Goal: Book appointment/travel/reservation

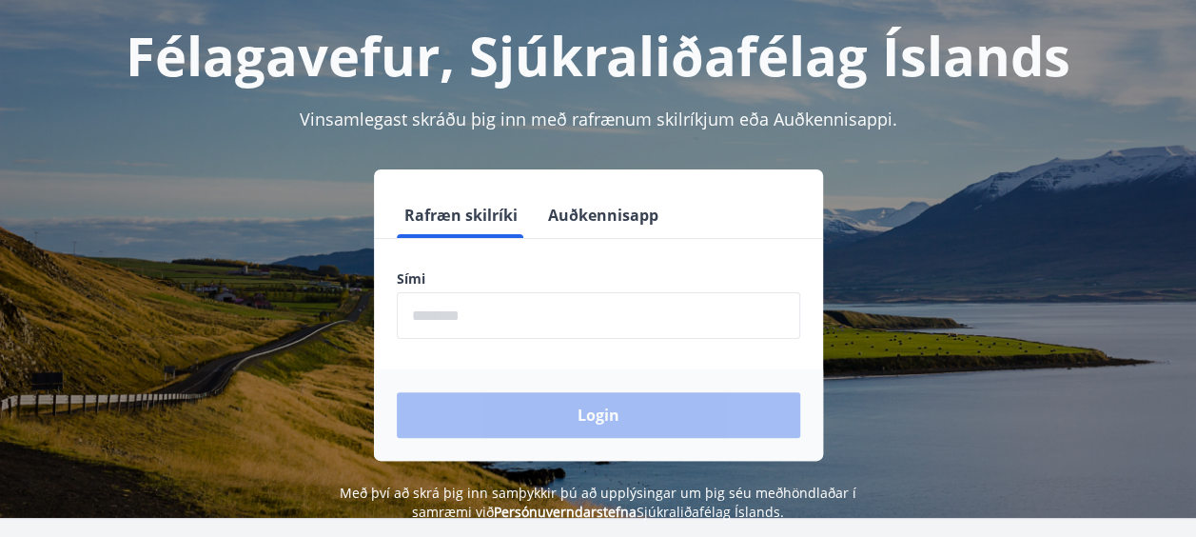
scroll to position [235, 0]
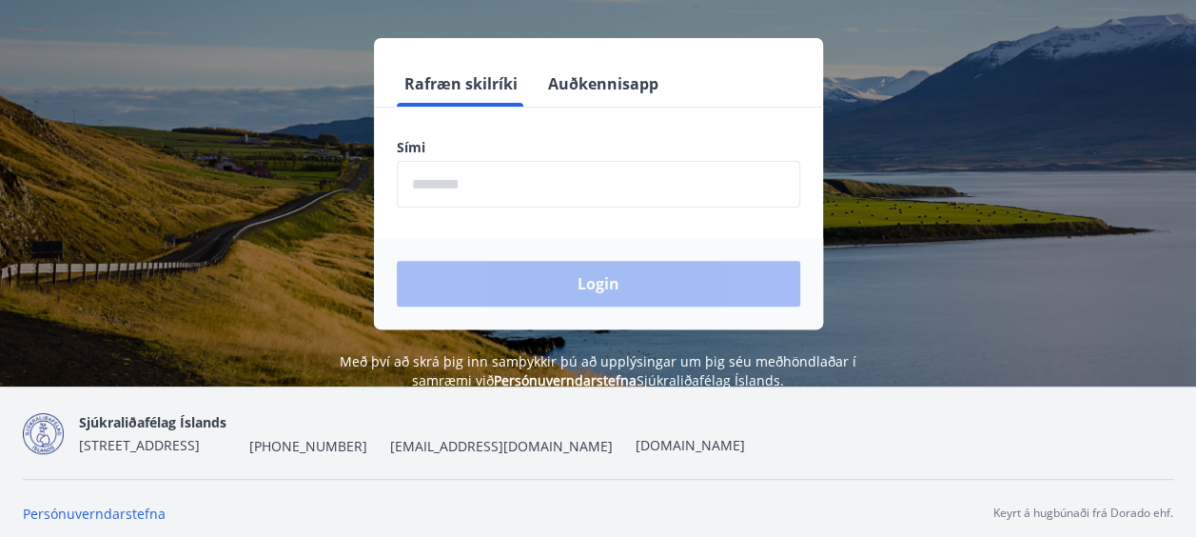
scroll to position [235, 0]
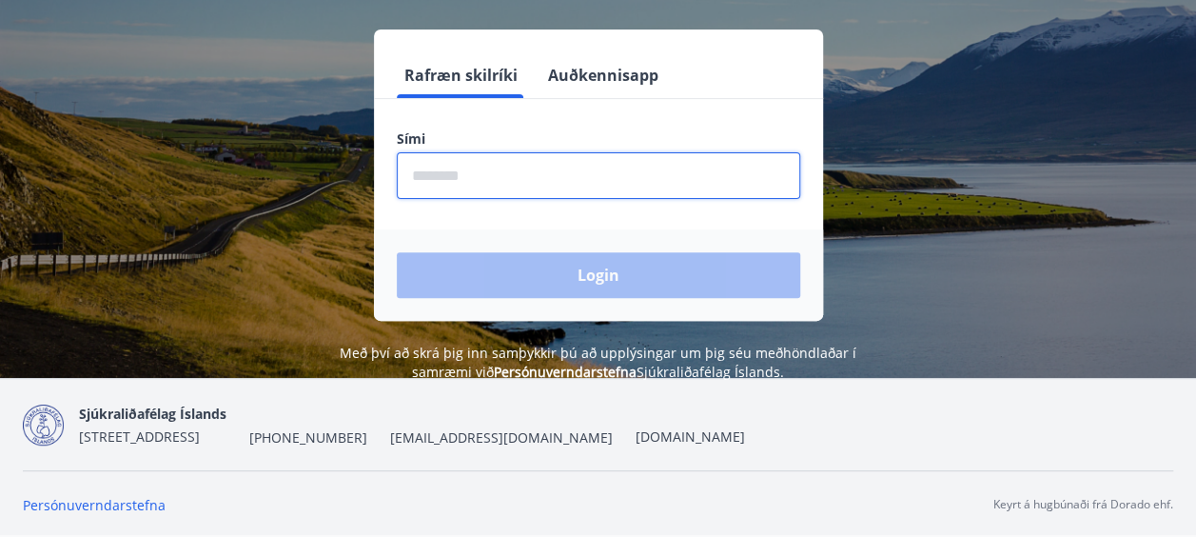
click at [544, 179] on input "phone" at bounding box center [598, 175] width 403 height 47
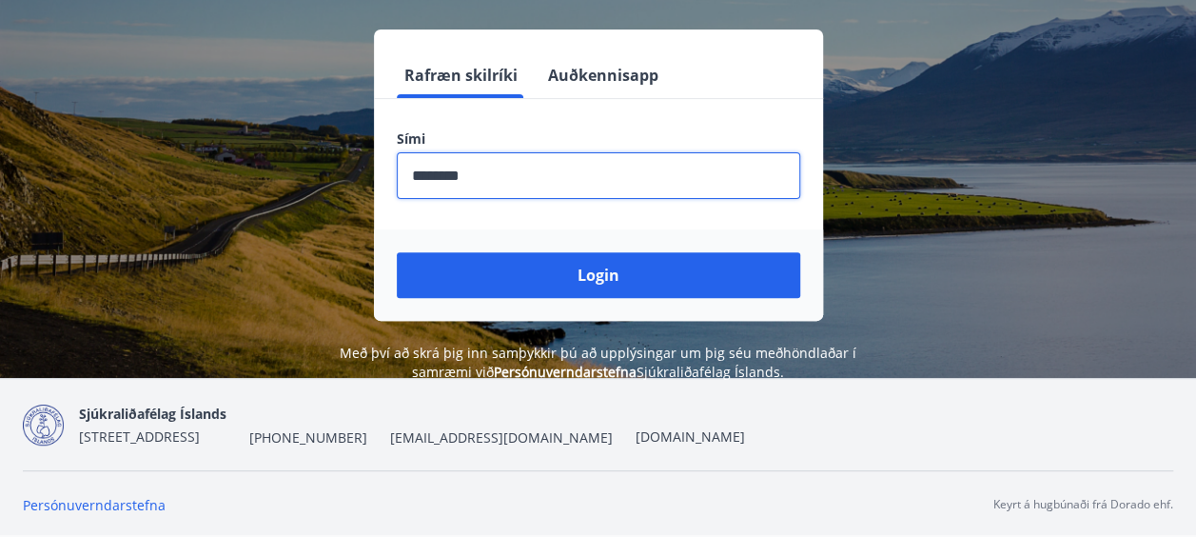
click at [441, 170] on input "phone" at bounding box center [598, 175] width 403 height 47
click at [449, 170] on input "phone" at bounding box center [598, 175] width 403 height 47
drag, startPoint x: 489, startPoint y: 167, endPoint x: 334, endPoint y: 155, distance: 155.6
click at [371, 158] on div "Rafræn skilríki Auðkennisapp Sími ​ Login" at bounding box center [598, 174] width 1150 height 291
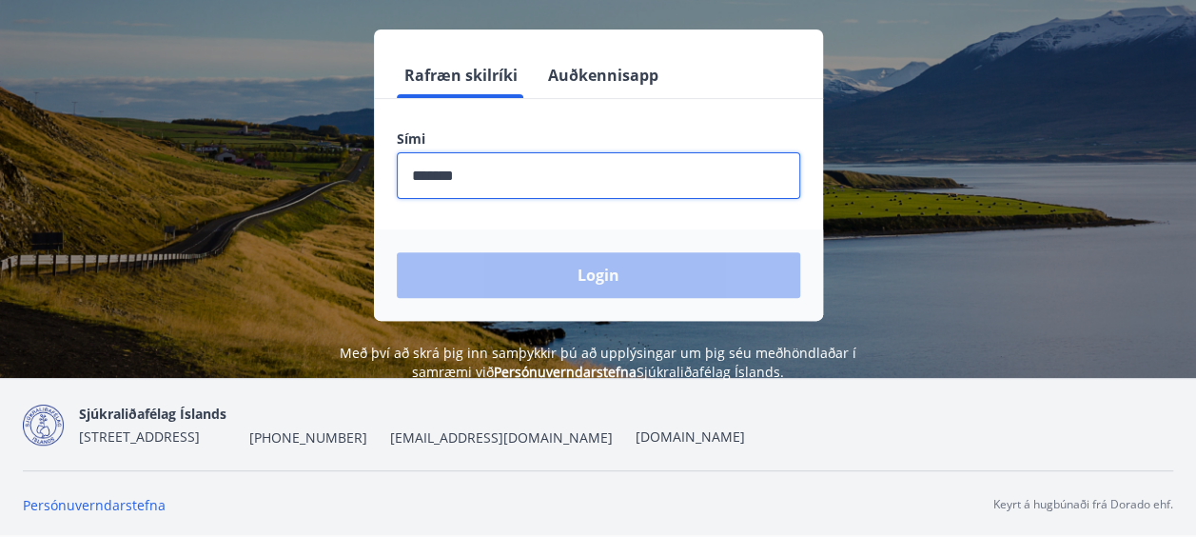
type input "********"
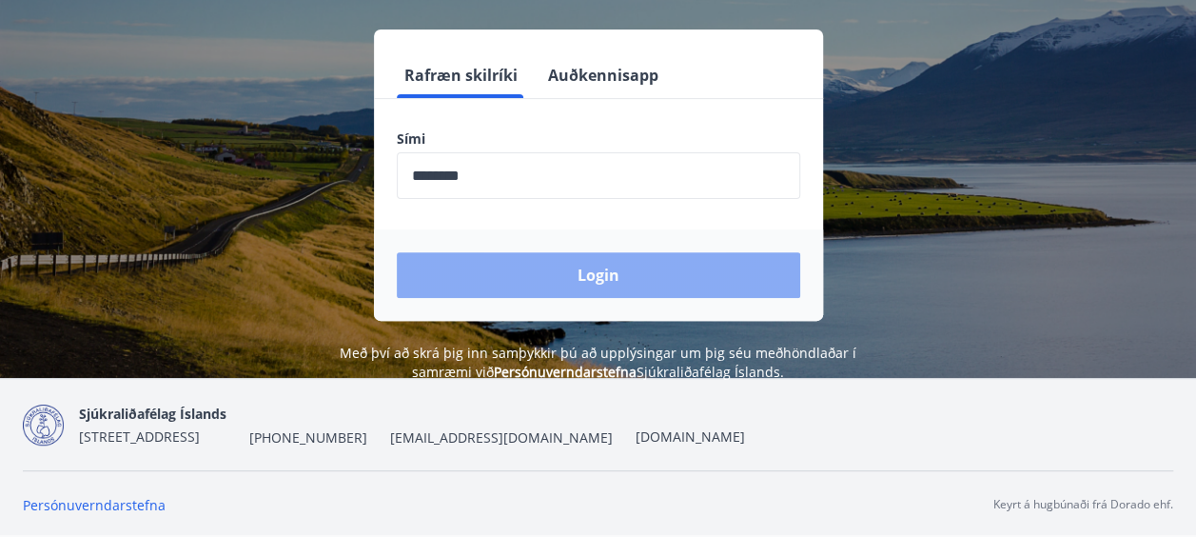
click at [626, 277] on button "Login" at bounding box center [598, 275] width 403 height 46
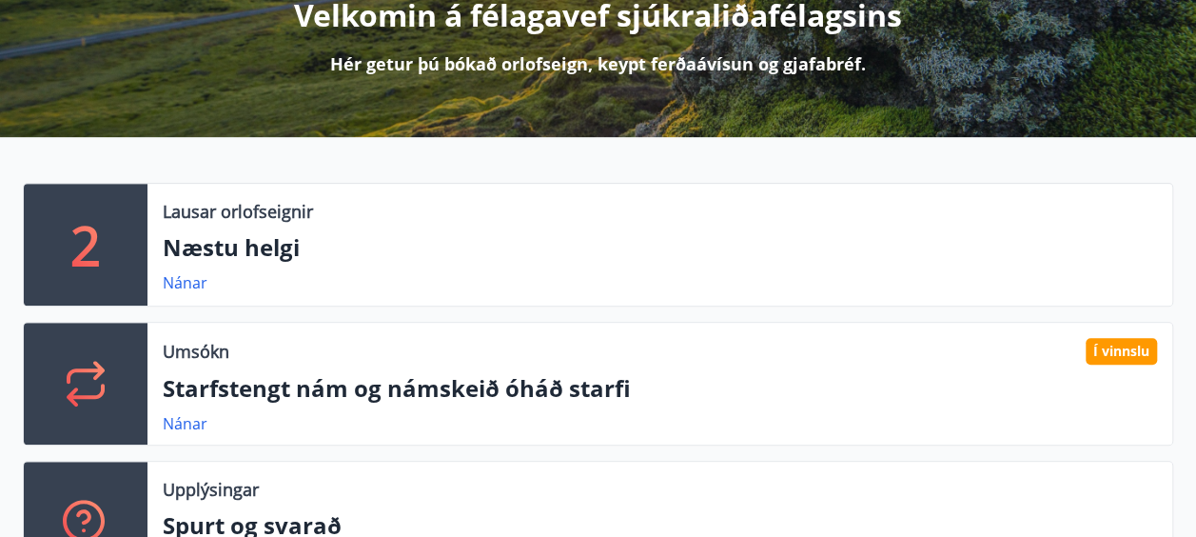
scroll to position [285, 0]
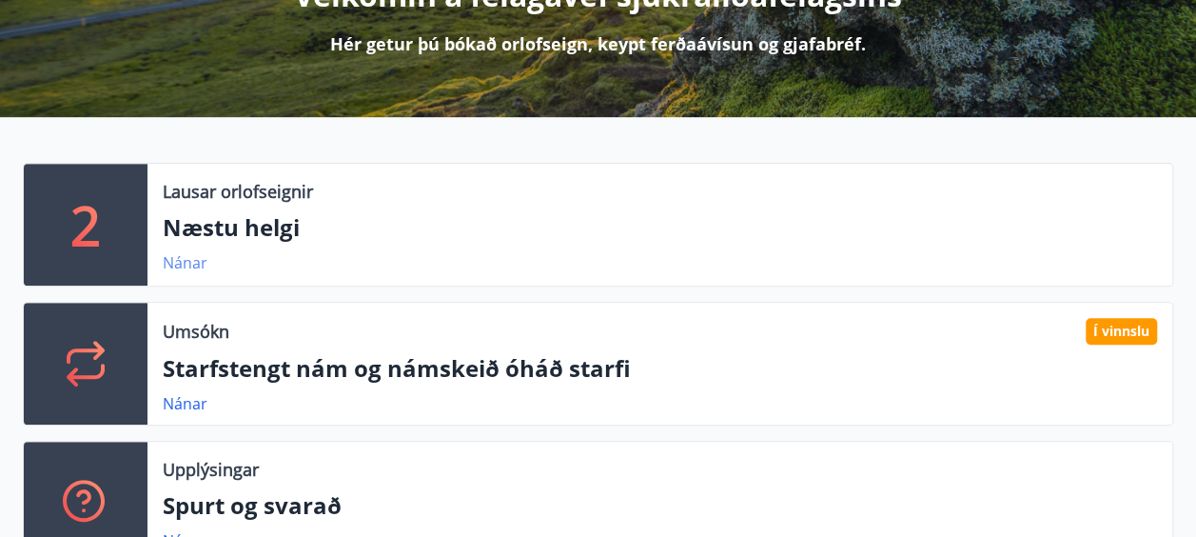
click at [188, 264] on link "Nánar" at bounding box center [185, 262] width 45 height 21
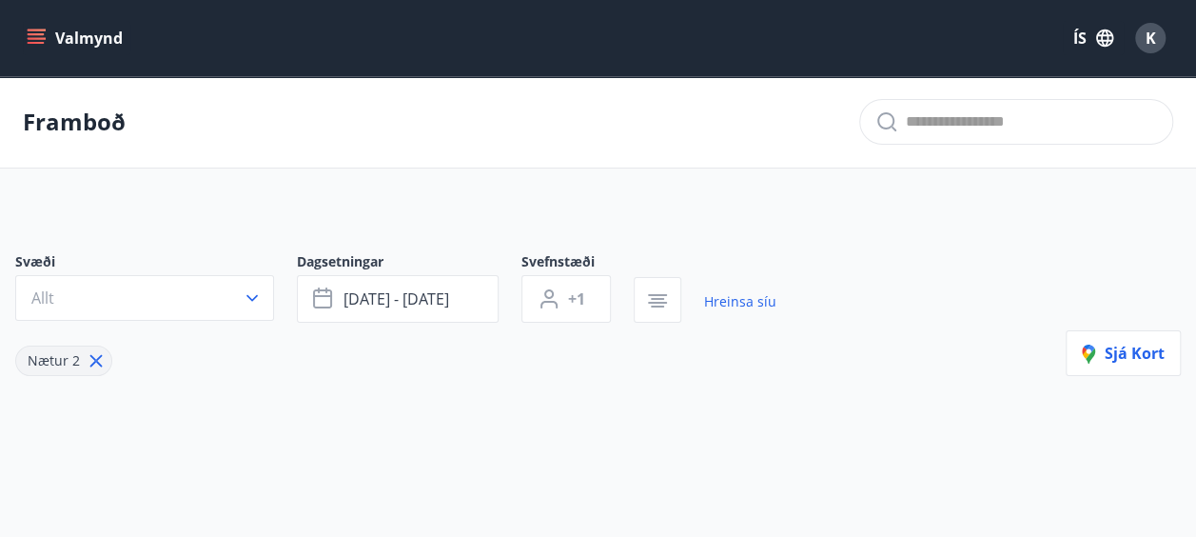
type input "*"
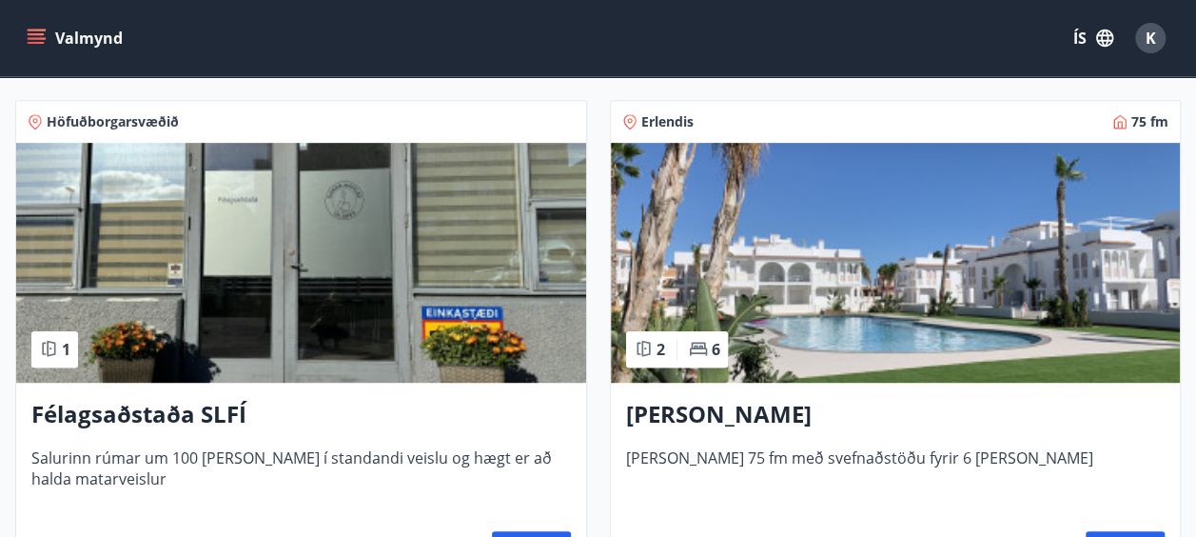
scroll to position [476, 0]
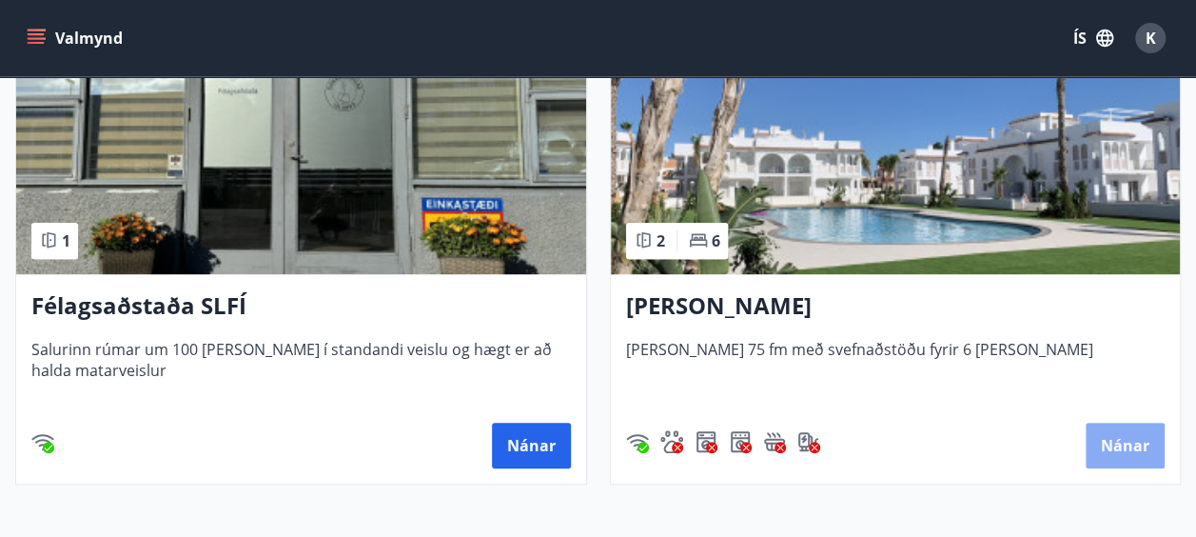
drag, startPoint x: 1117, startPoint y: 441, endPoint x: 1124, endPoint y: 431, distance: 12.4
click at [1124, 431] on button "Nánar" at bounding box center [1125, 445] width 79 height 46
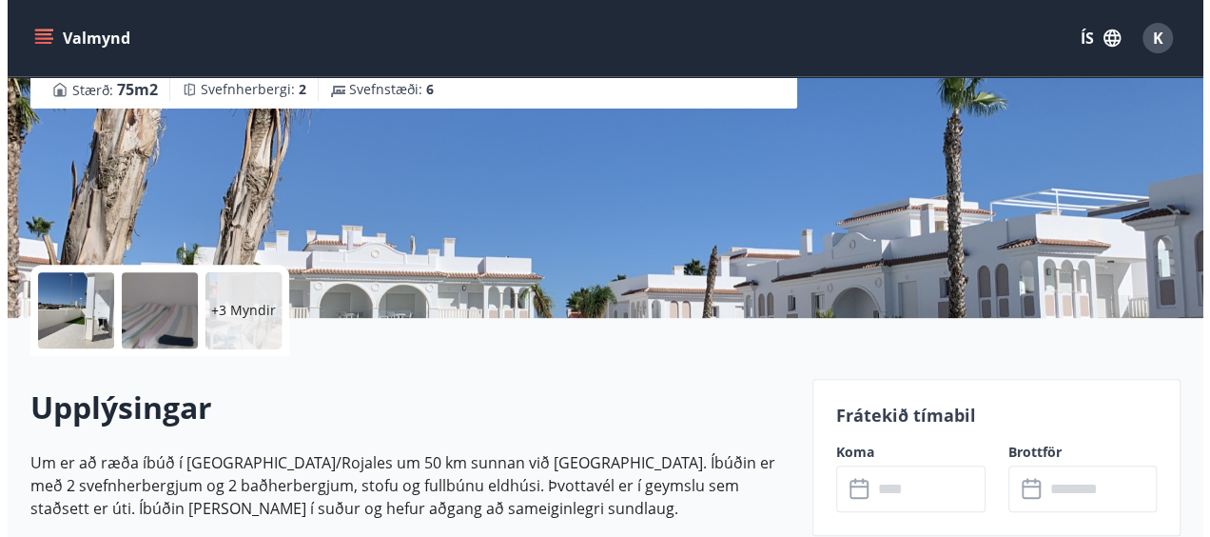
scroll to position [251, 0]
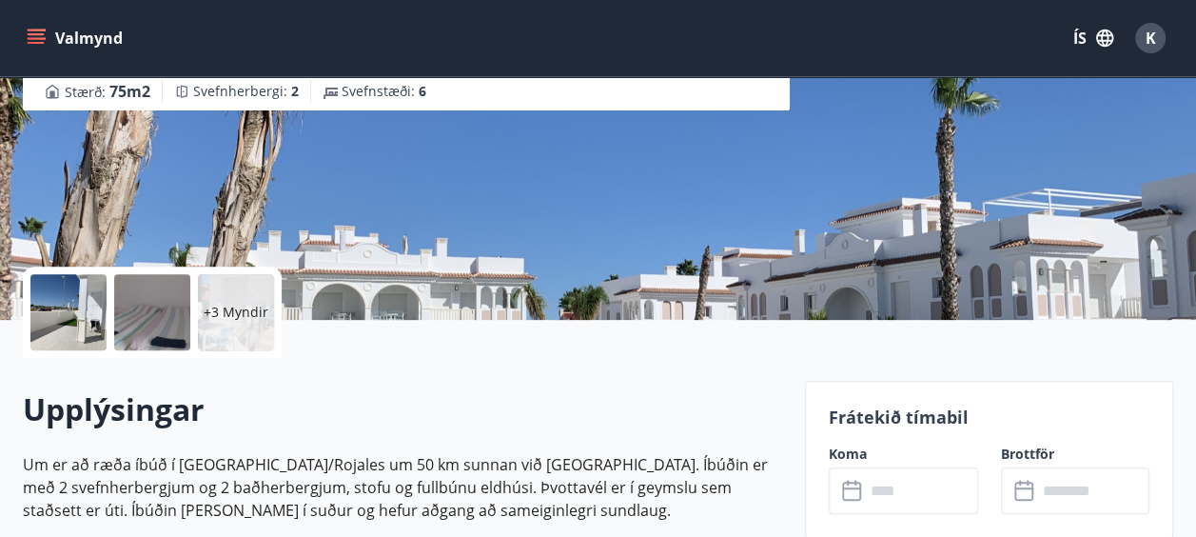
click at [223, 313] on p "+3 Myndir" at bounding box center [236, 312] width 65 height 19
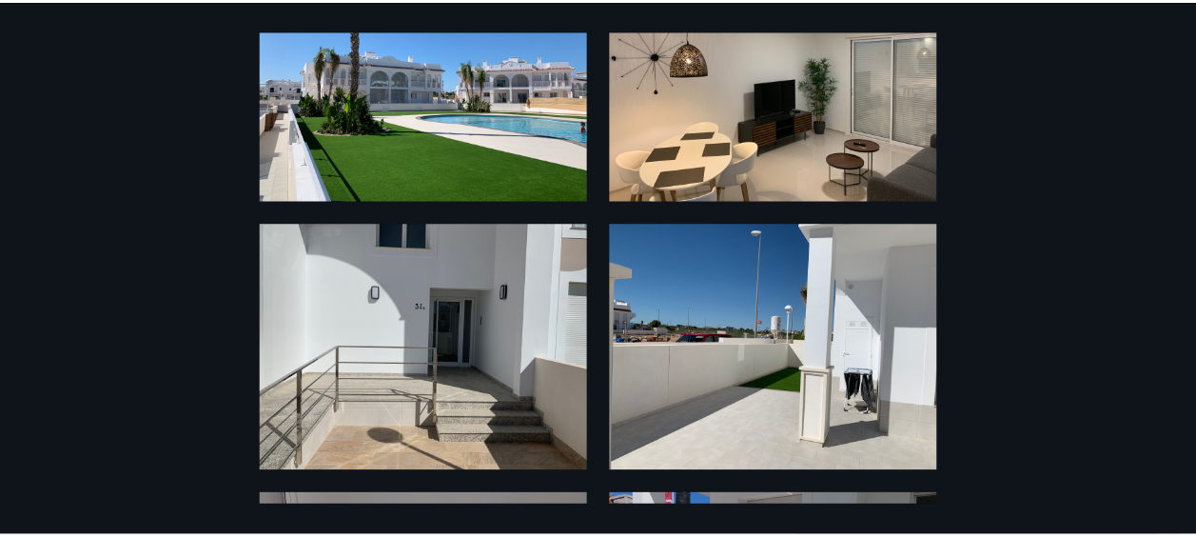
scroll to position [0, 0]
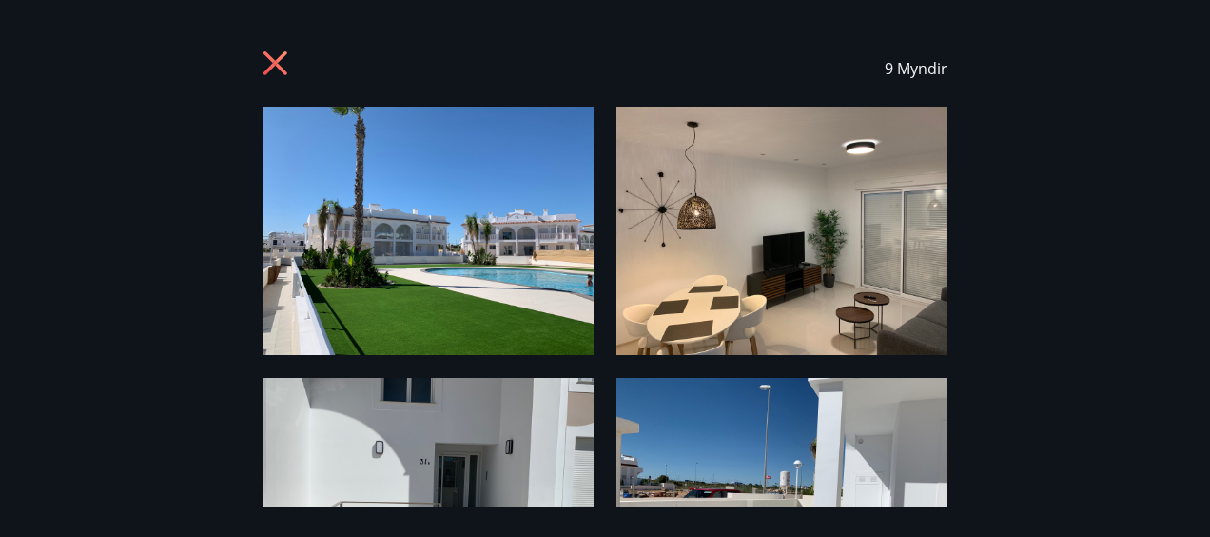
click at [274, 67] on icon at bounding box center [278, 65] width 30 height 30
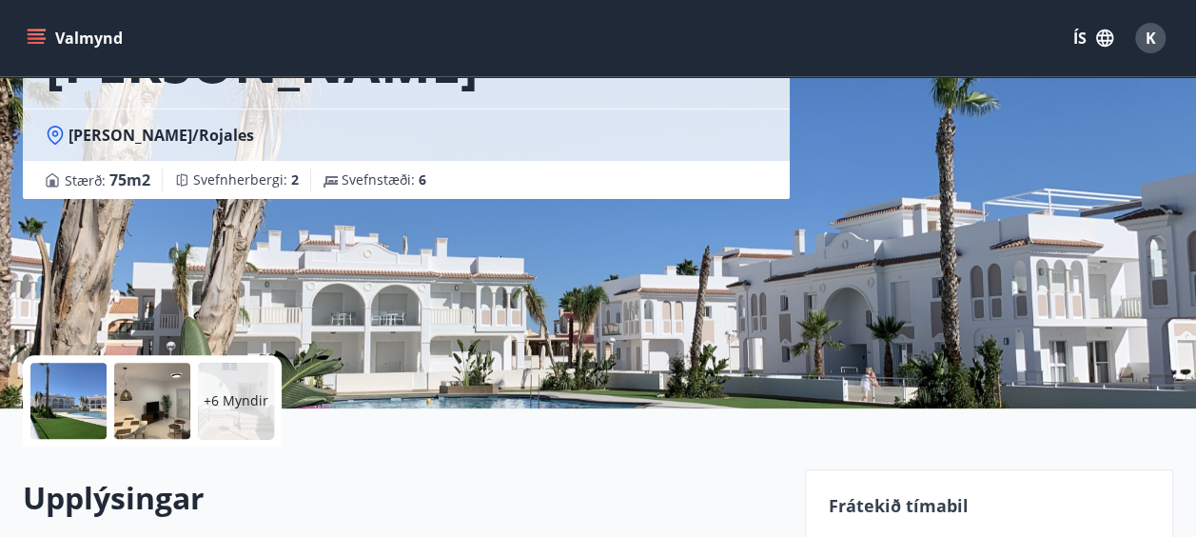
scroll to position [381, 0]
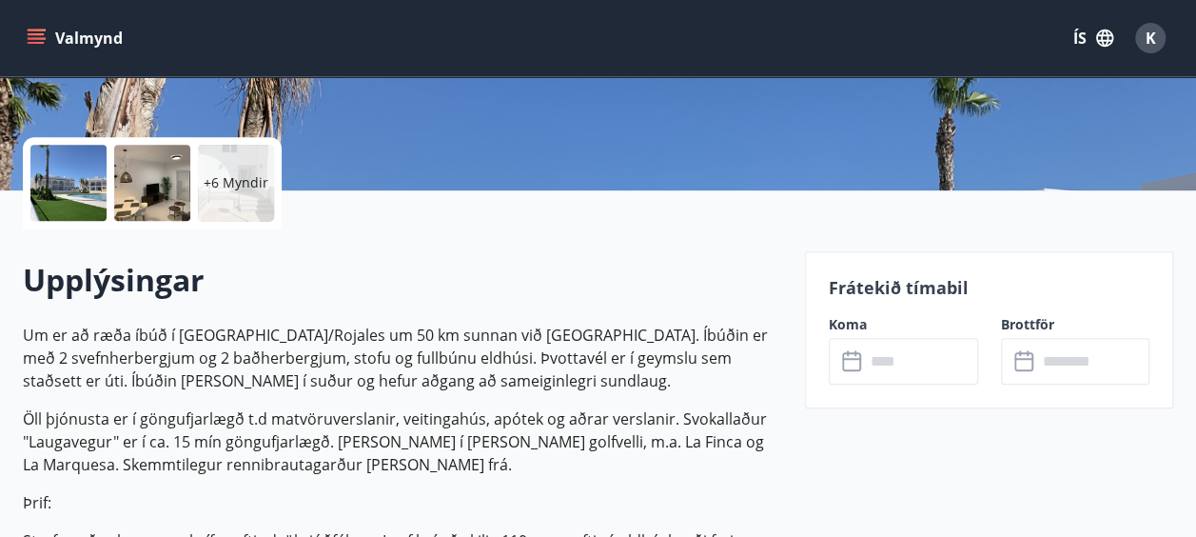
click at [855, 368] on icon at bounding box center [851, 361] width 19 height 19
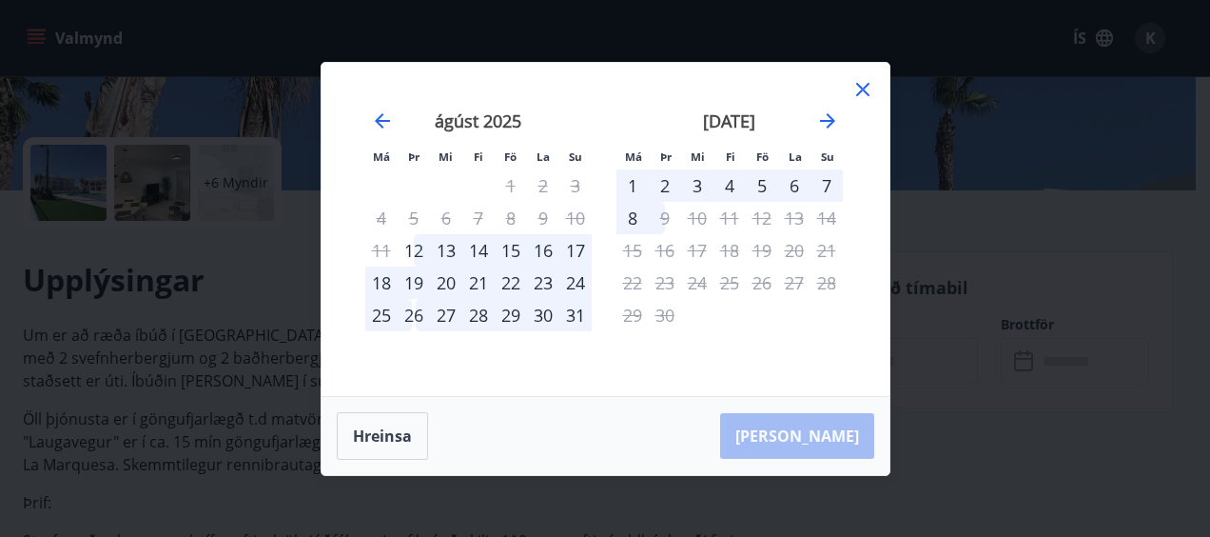
click at [542, 280] on div "23" at bounding box center [543, 282] width 32 height 32
click at [545, 283] on div "23" at bounding box center [543, 282] width 32 height 32
click at [547, 251] on div "16" at bounding box center [543, 250] width 32 height 32
click at [866, 84] on icon at bounding box center [862, 89] width 13 height 13
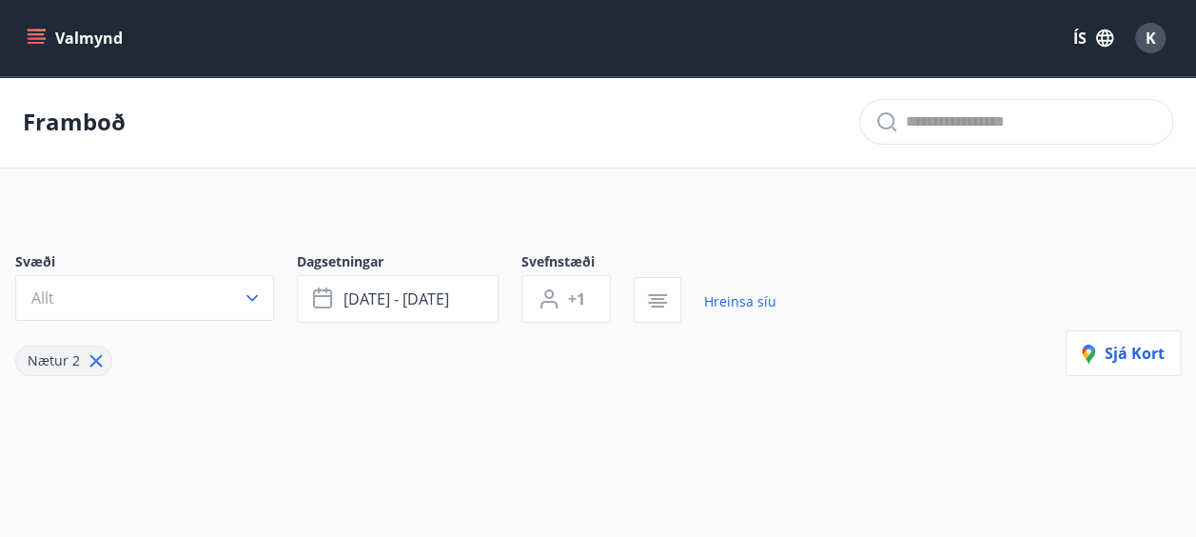
type input "*"
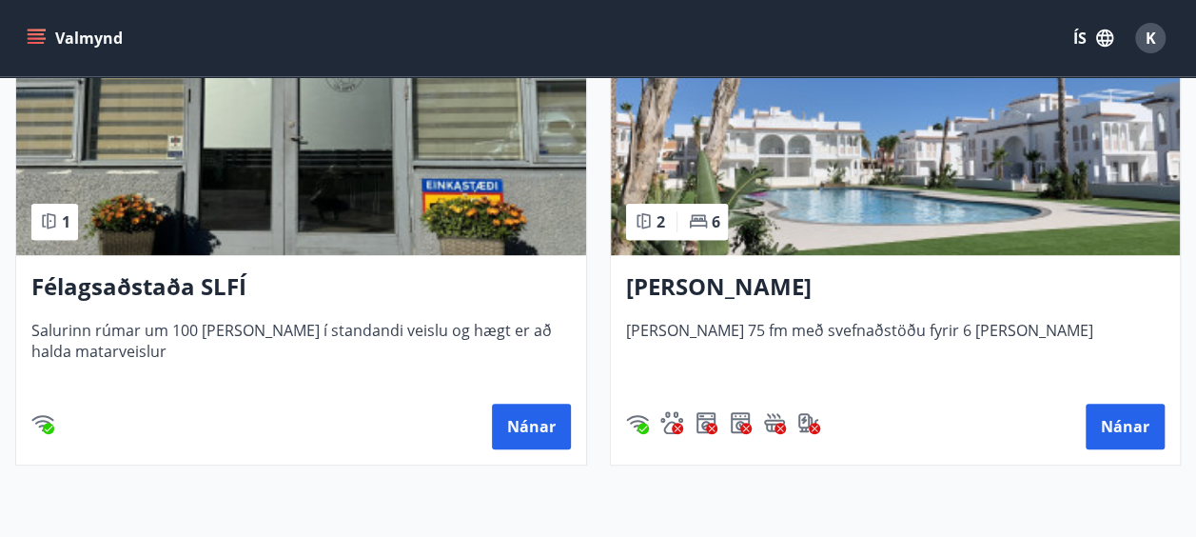
scroll to position [666, 0]
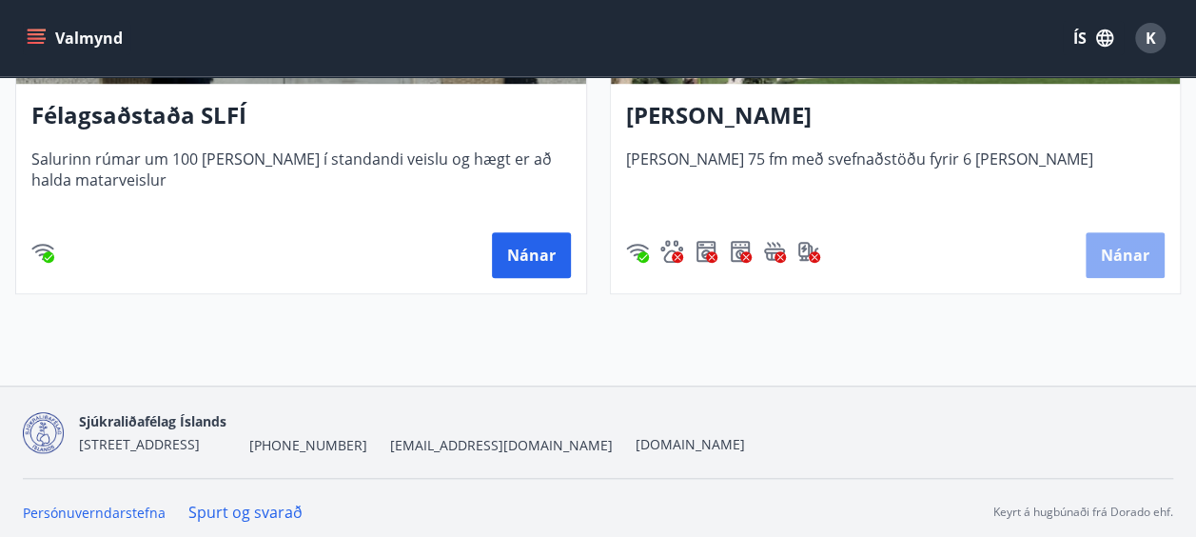
click at [1117, 247] on button "Nánar" at bounding box center [1125, 255] width 79 height 46
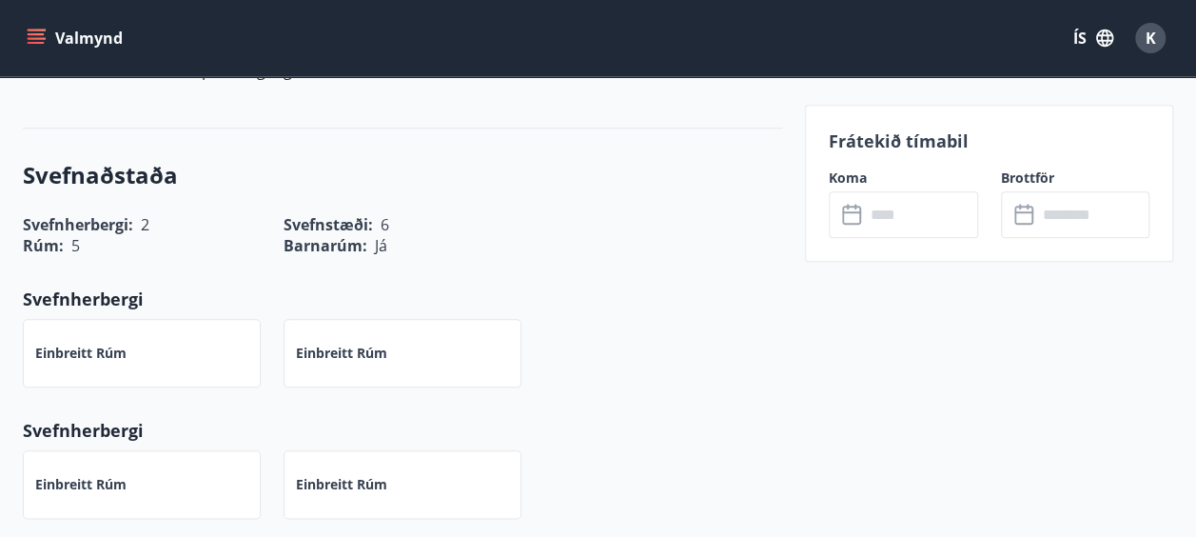
scroll to position [856, 0]
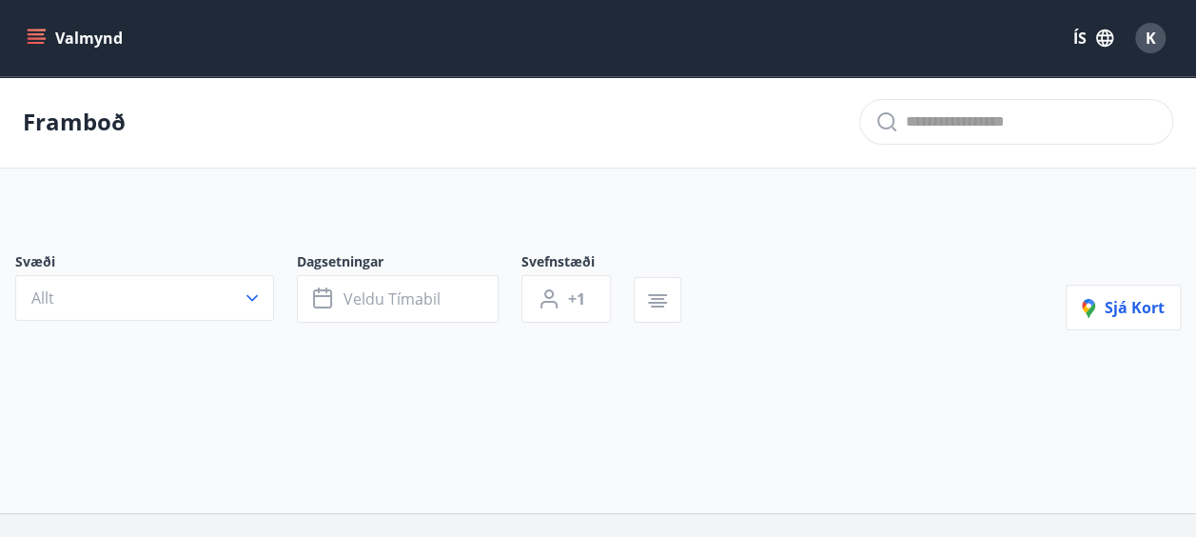
type input "*"
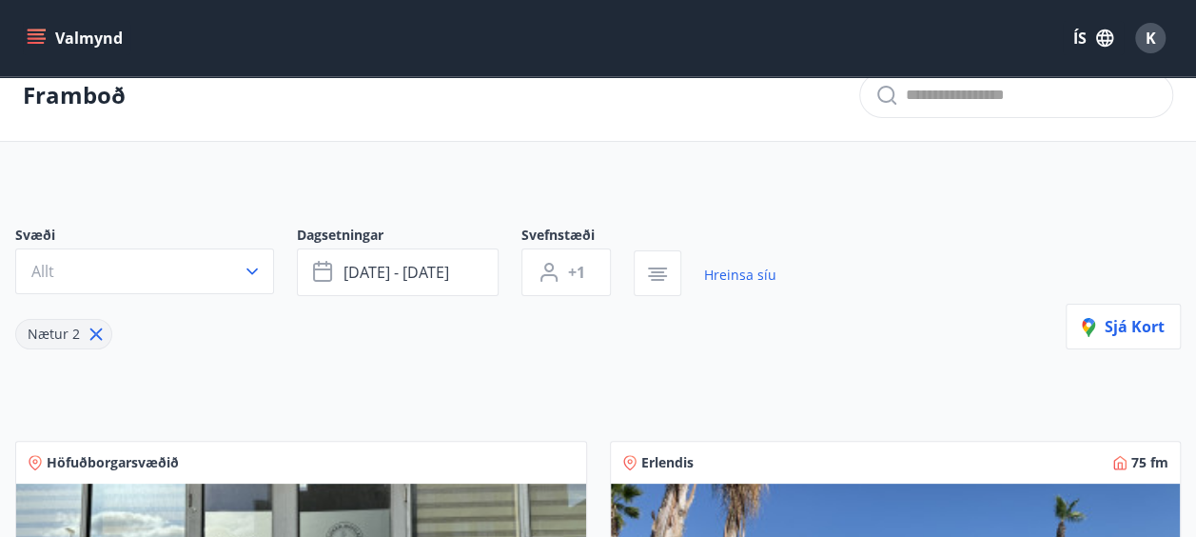
scroll to position [95, 0]
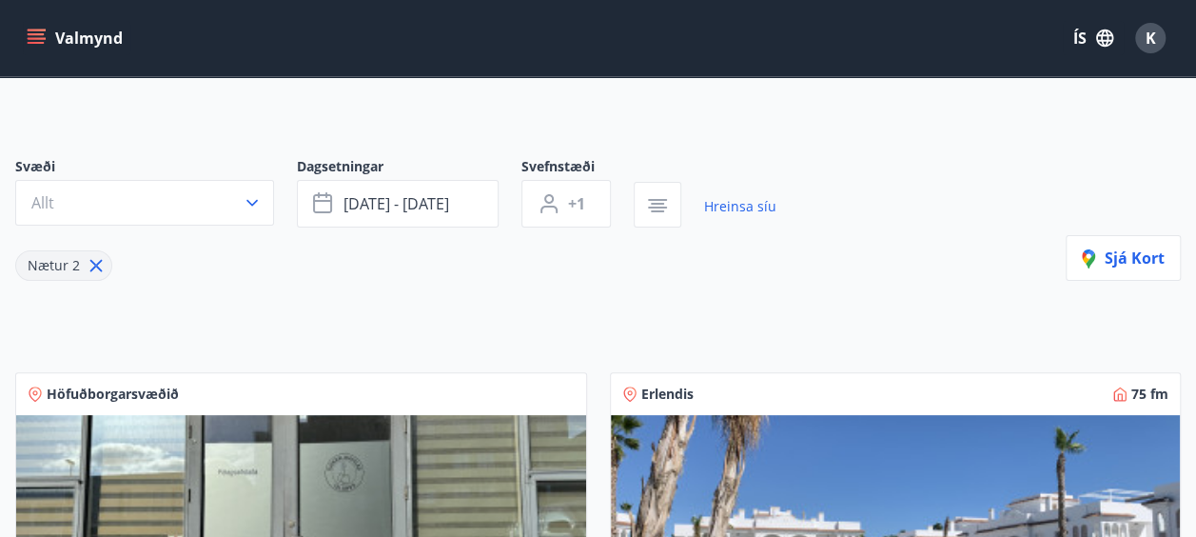
click at [677, 391] on span "Erlendis" at bounding box center [667, 393] width 52 height 19
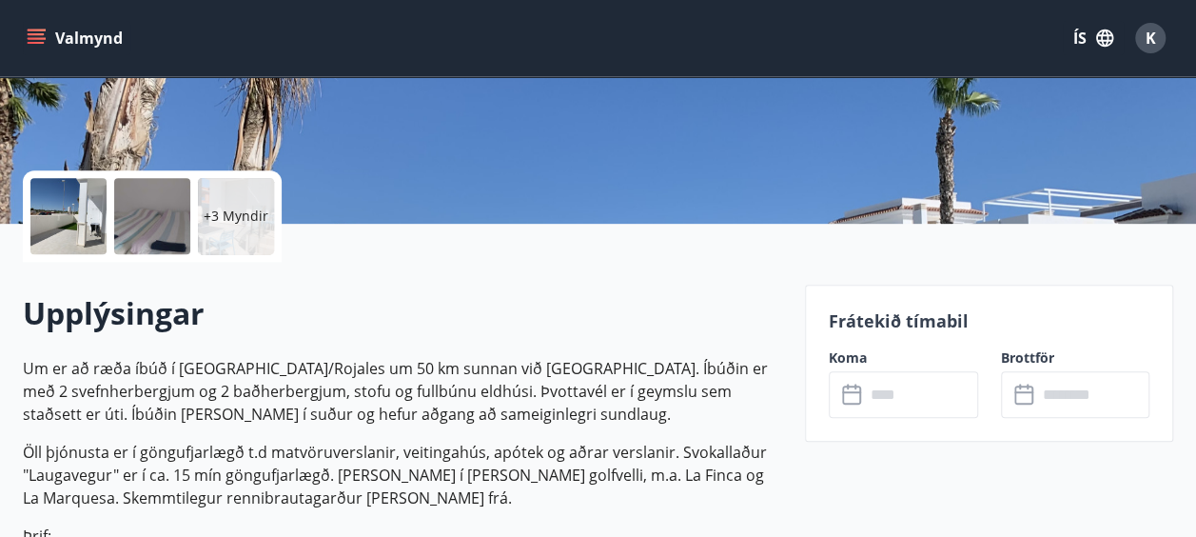
scroll to position [381, 0]
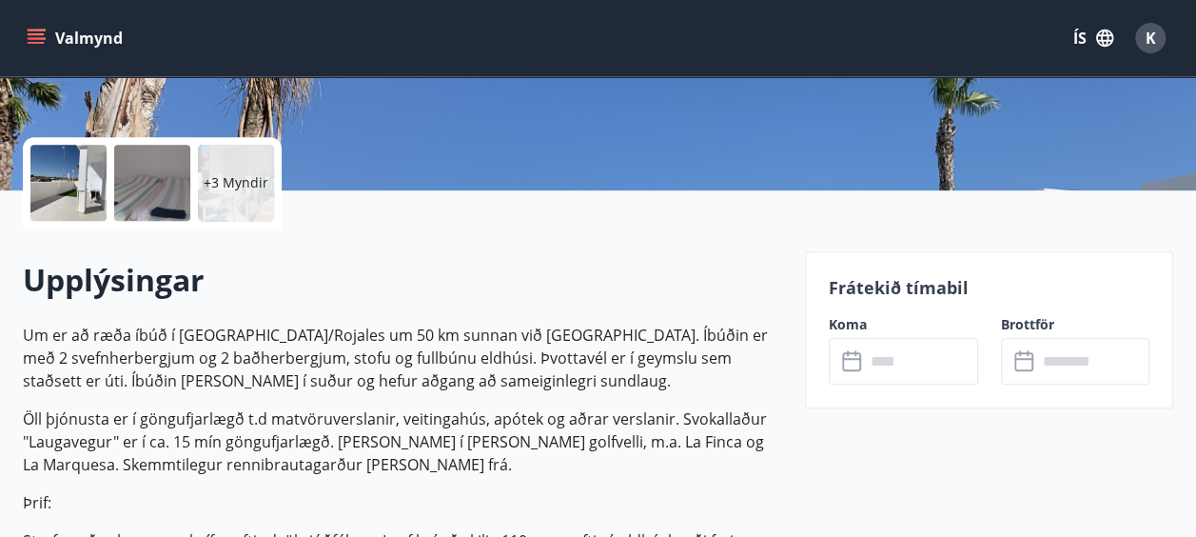
click at [853, 365] on icon at bounding box center [853, 361] width 23 height 23
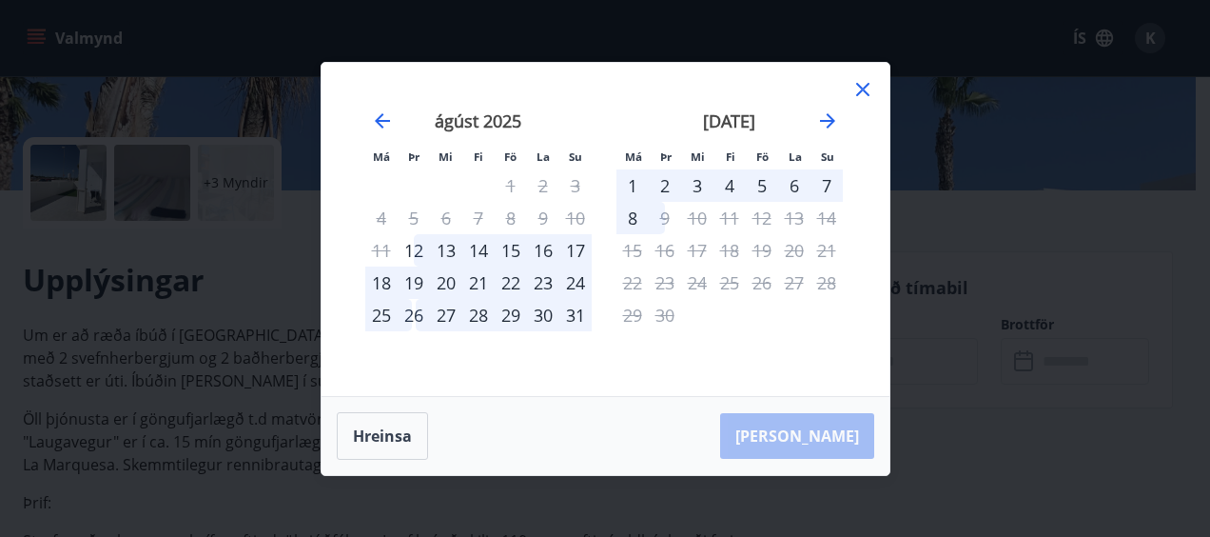
click at [504, 251] on div "15" at bounding box center [511, 250] width 32 height 32
click at [859, 83] on icon at bounding box center [863, 89] width 23 height 23
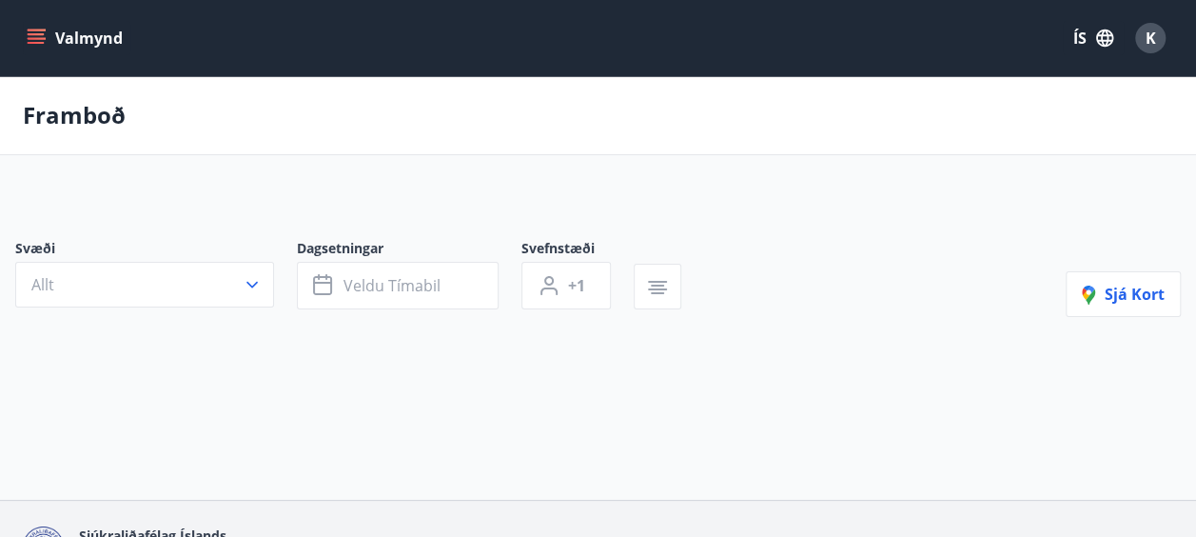
type input "*"
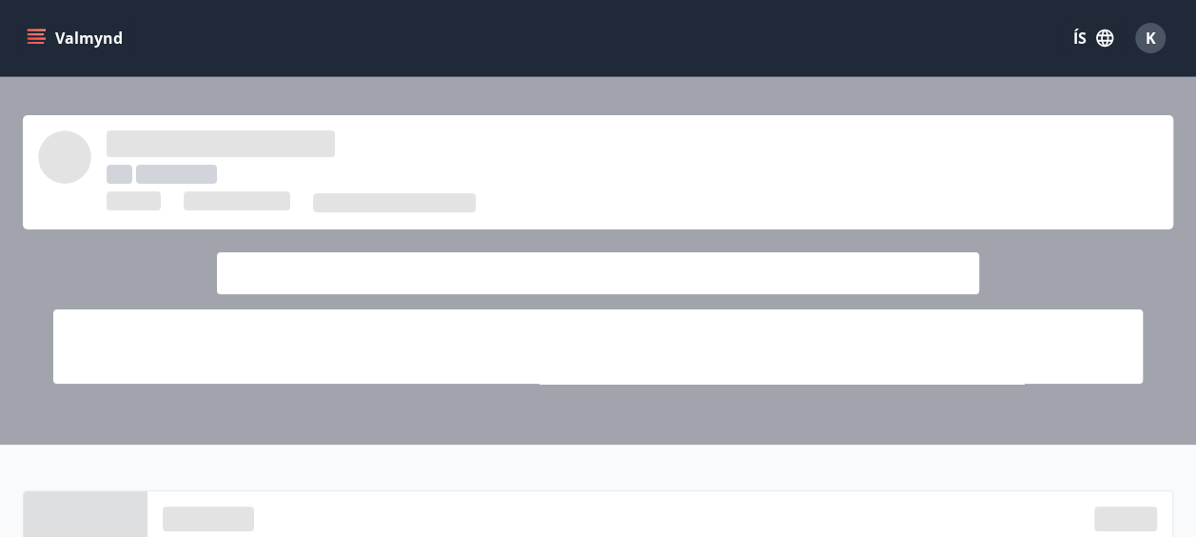
scroll to position [285, 0]
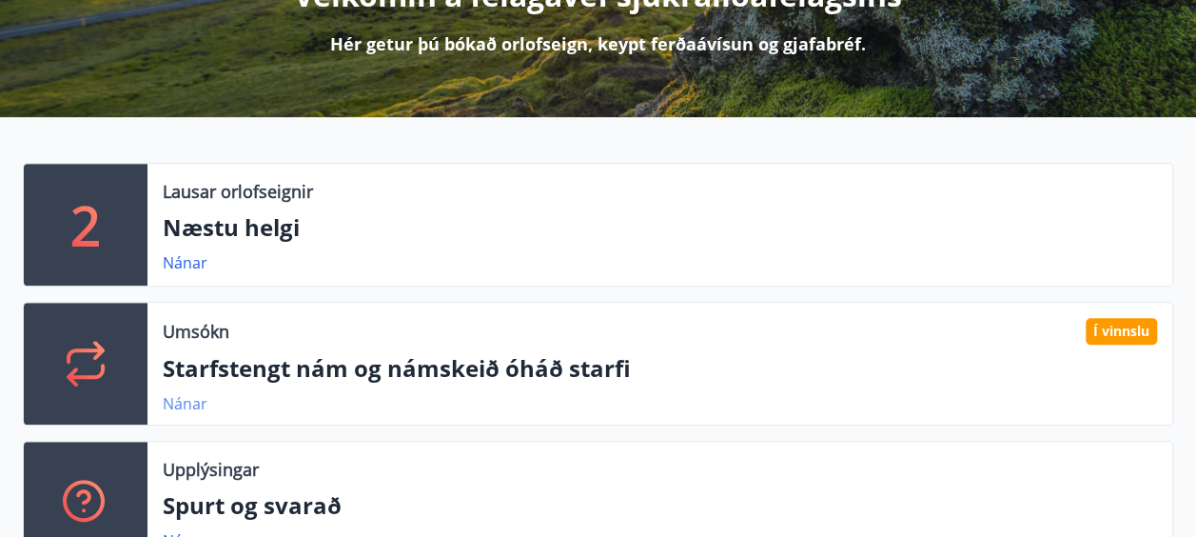
click at [191, 402] on link "Nánar" at bounding box center [185, 403] width 45 height 21
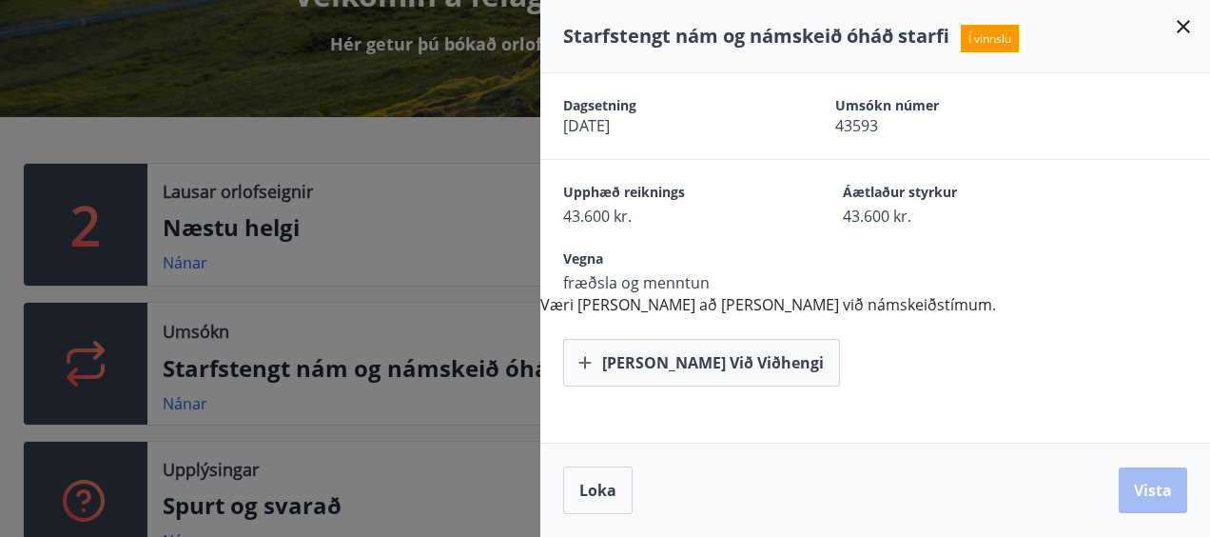
click at [373, 133] on div at bounding box center [605, 268] width 1210 height 537
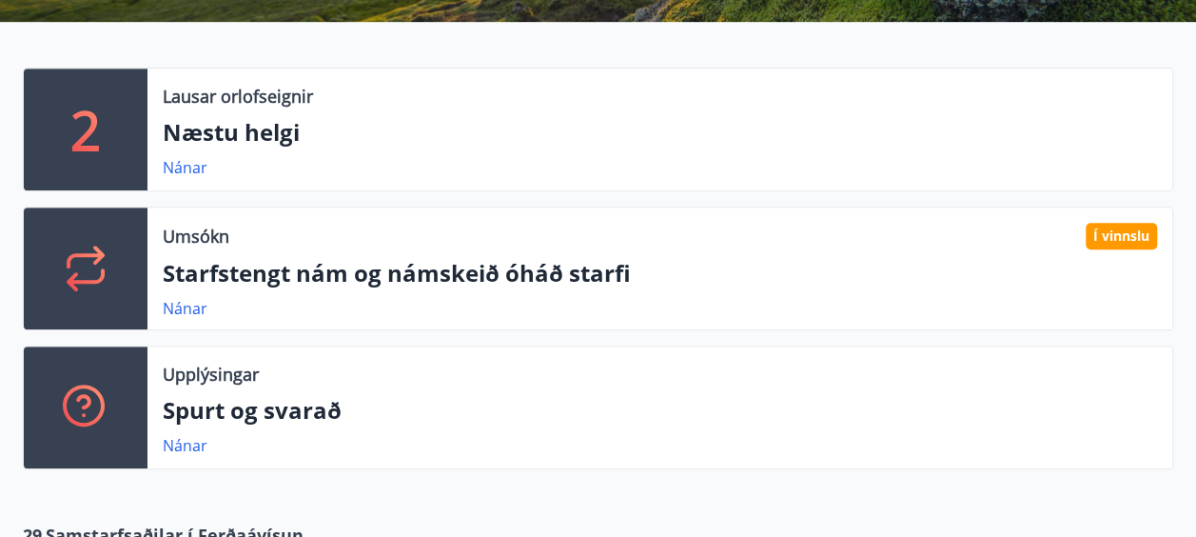
scroll to position [0, 0]
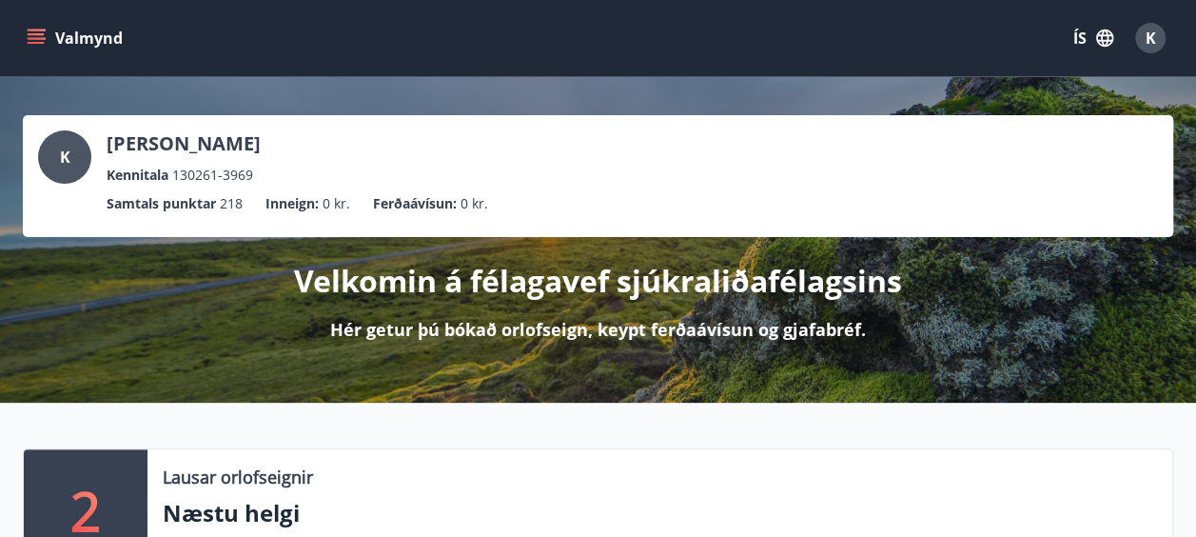
click at [34, 35] on icon "menu" at bounding box center [36, 38] width 19 height 19
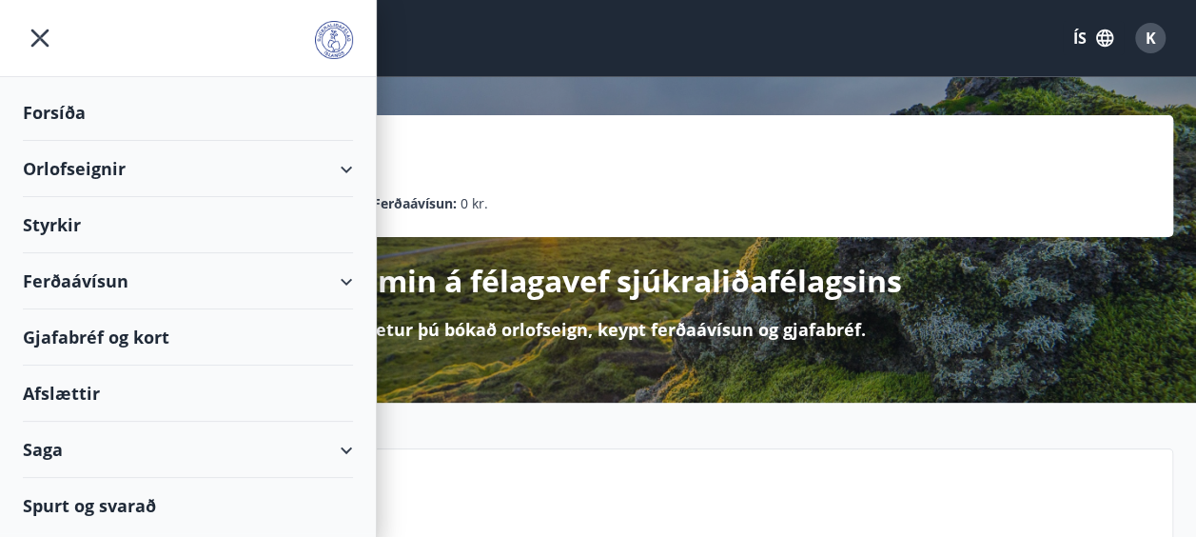
click at [97, 170] on div "Orlofseignir" at bounding box center [188, 169] width 330 height 56
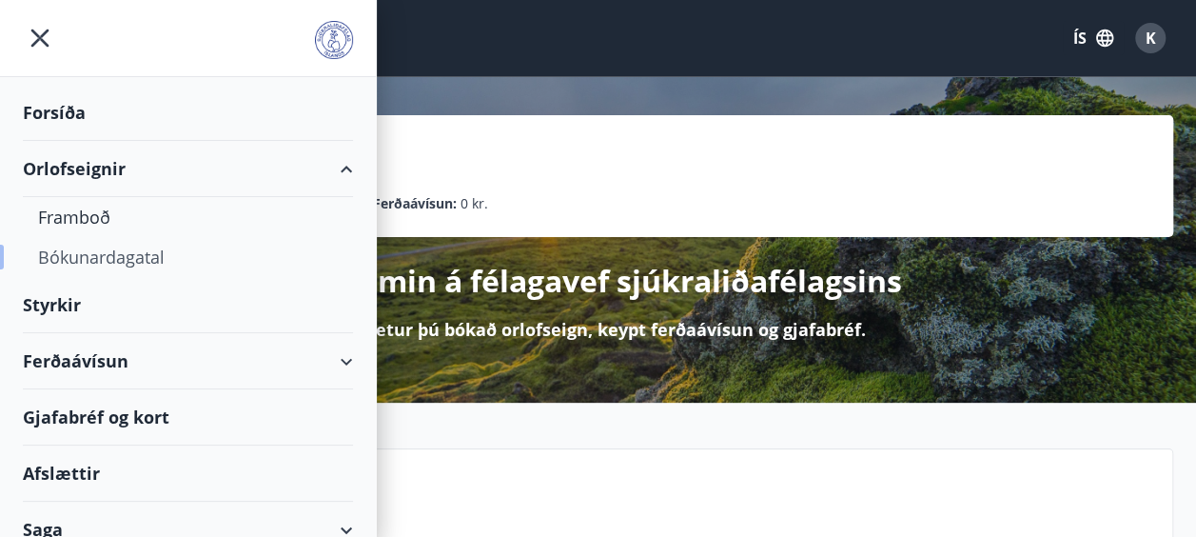
click at [122, 253] on div "Bókunardagatal" at bounding box center [188, 257] width 300 height 40
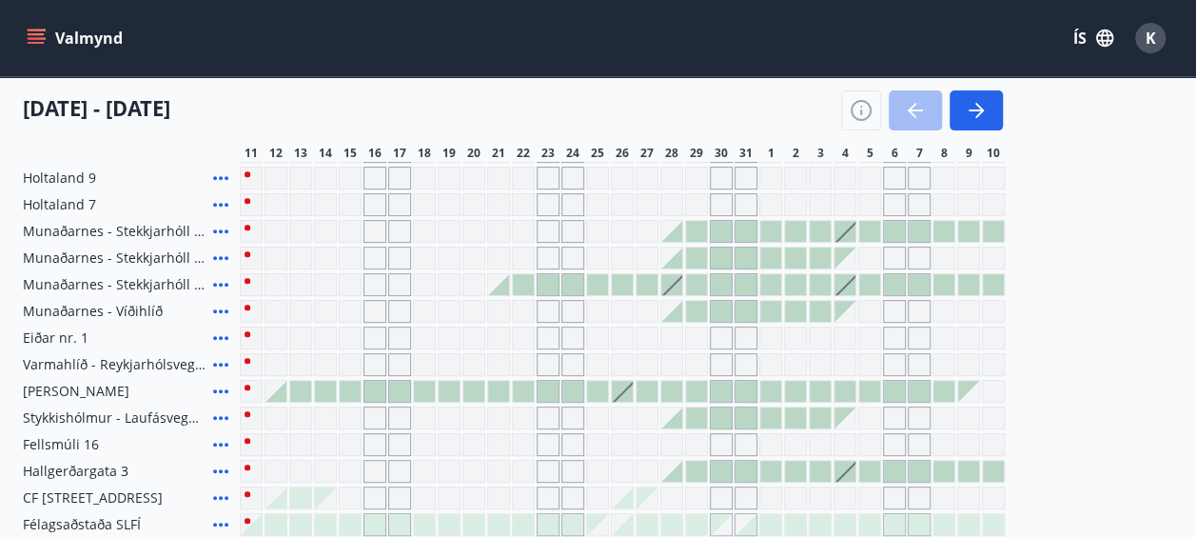
scroll to position [285, 0]
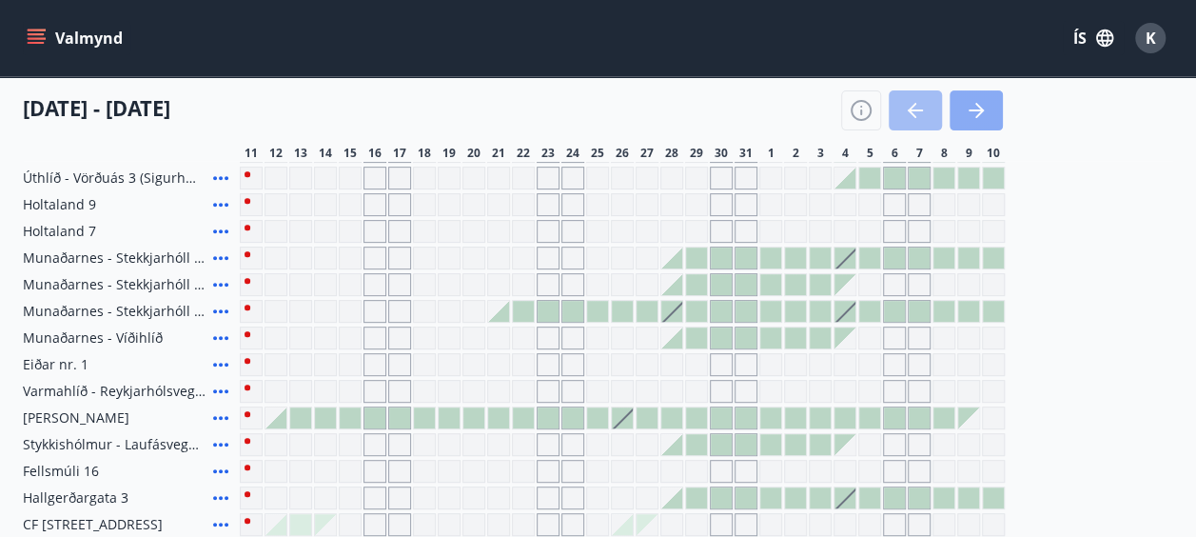
click at [971, 108] on icon "button" at bounding box center [976, 110] width 23 height 23
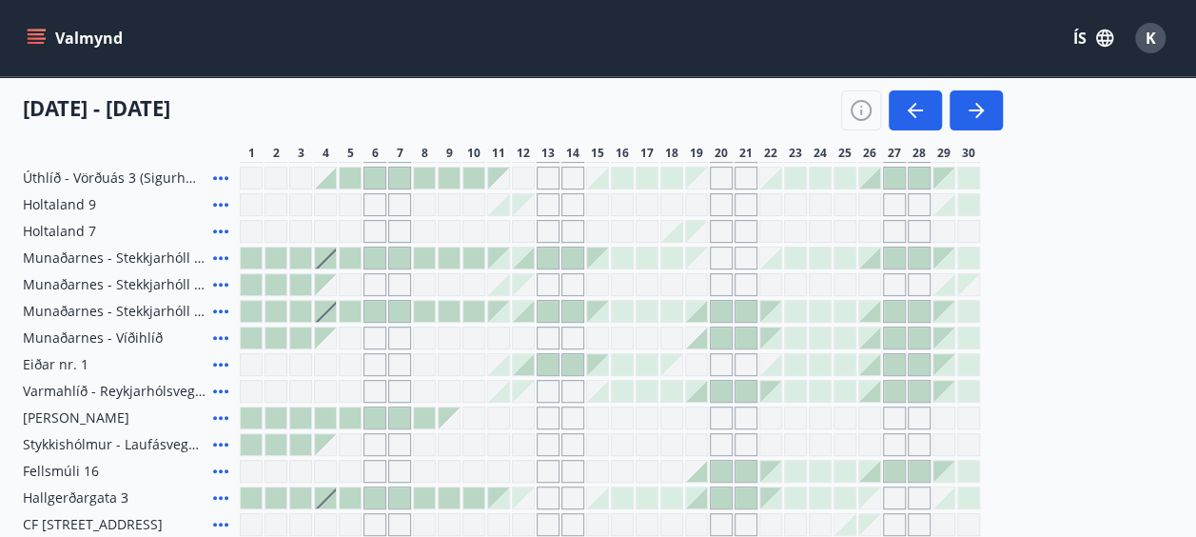
click at [719, 202] on div "Gráir dagar eru ekki bókanlegir" at bounding box center [721, 204] width 23 height 23
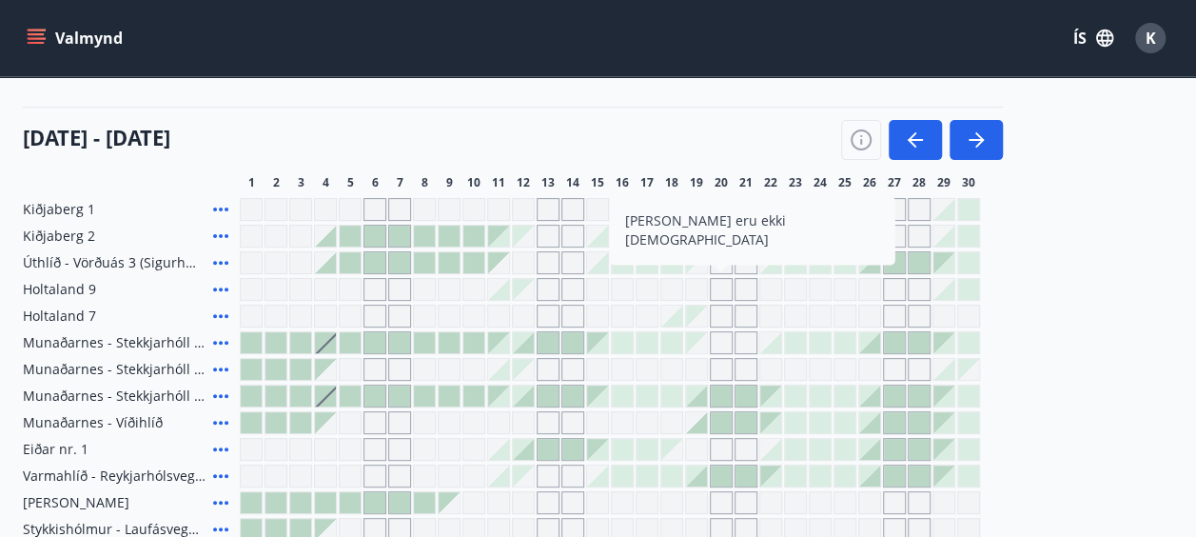
scroll to position [191, 0]
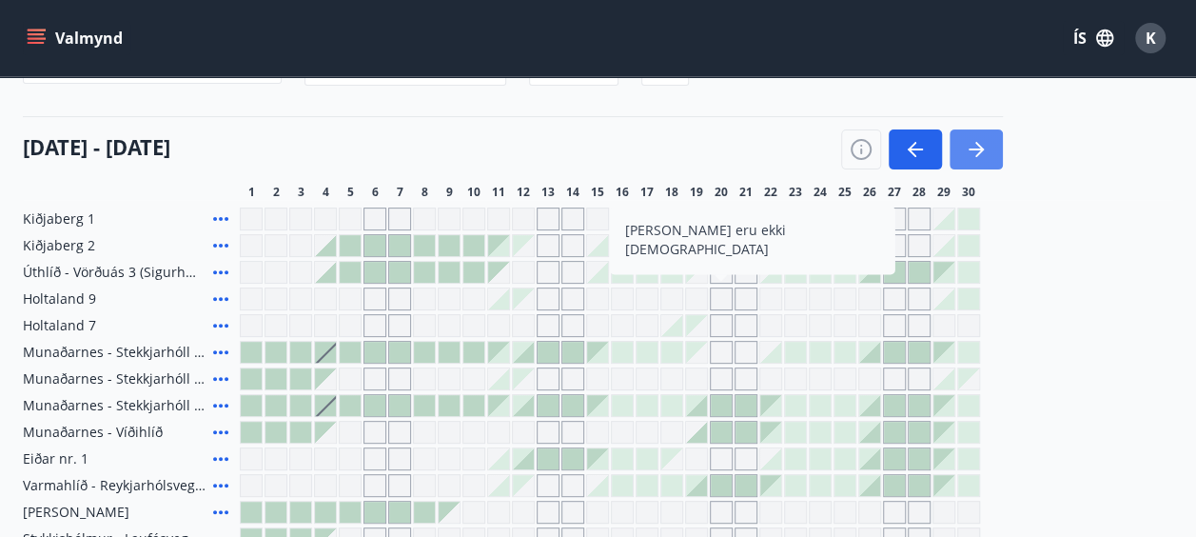
click at [973, 147] on icon "button" at bounding box center [976, 149] width 23 height 23
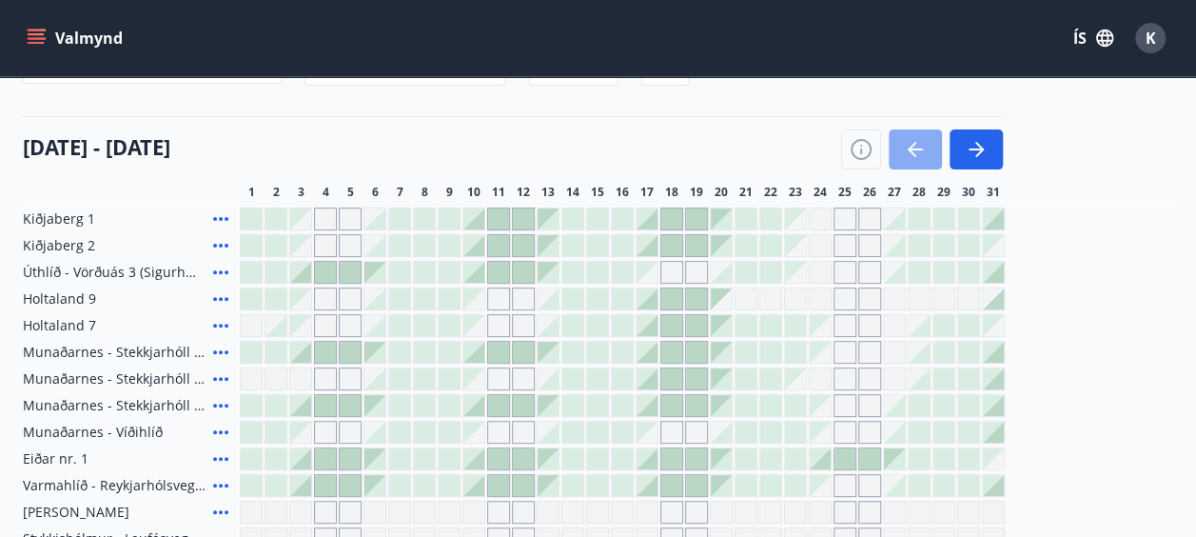
click at [913, 139] on icon "button" at bounding box center [915, 149] width 23 height 23
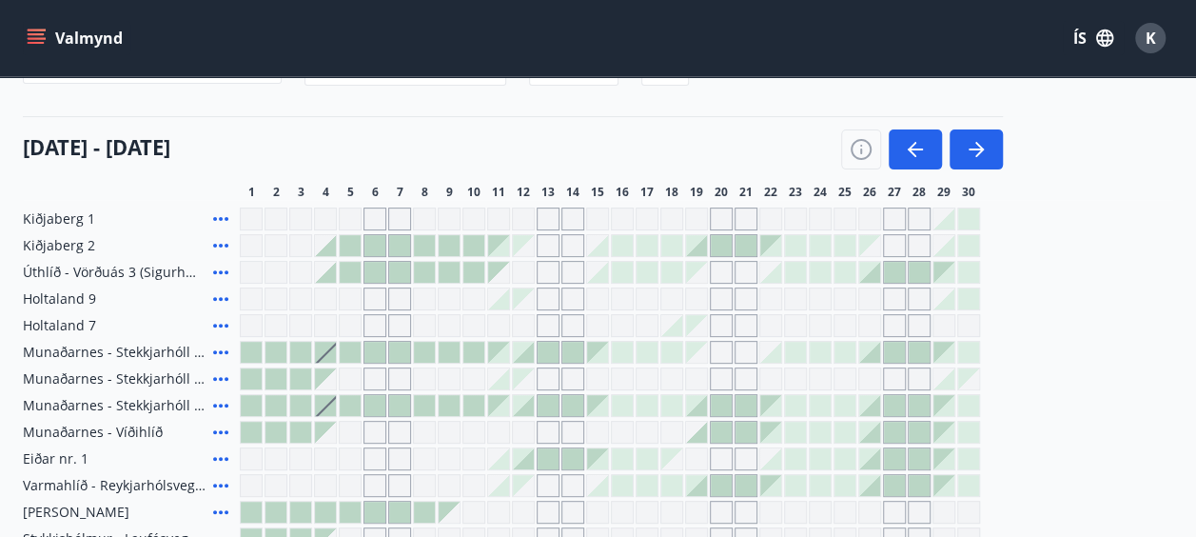
click at [910, 145] on icon "button" at bounding box center [915, 149] width 23 height 23
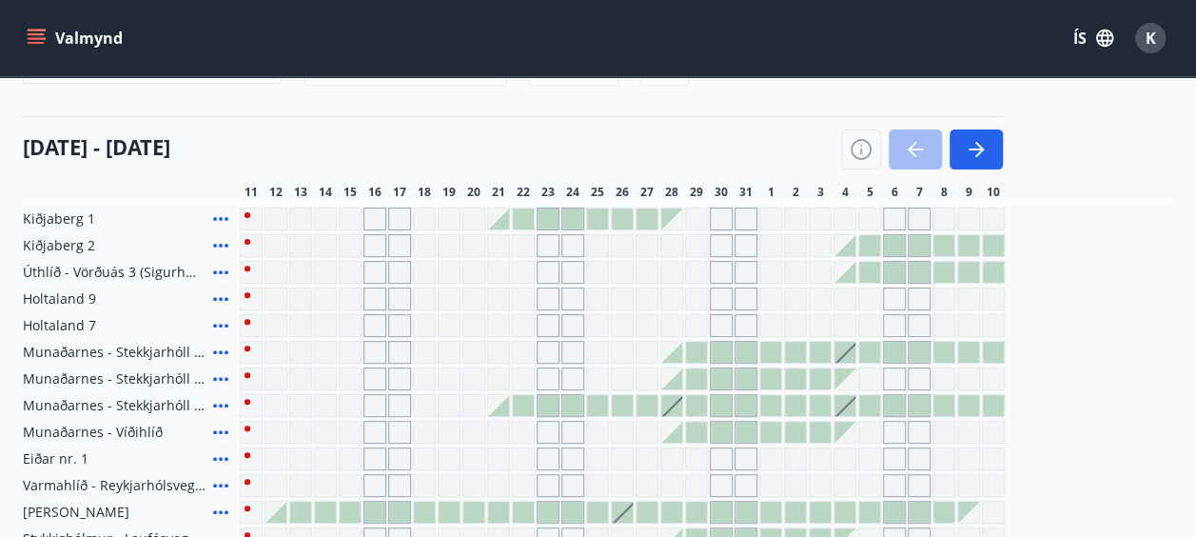
click at [725, 320] on div "Gráir dagar eru ekki bókanlegir" at bounding box center [721, 325] width 23 height 23
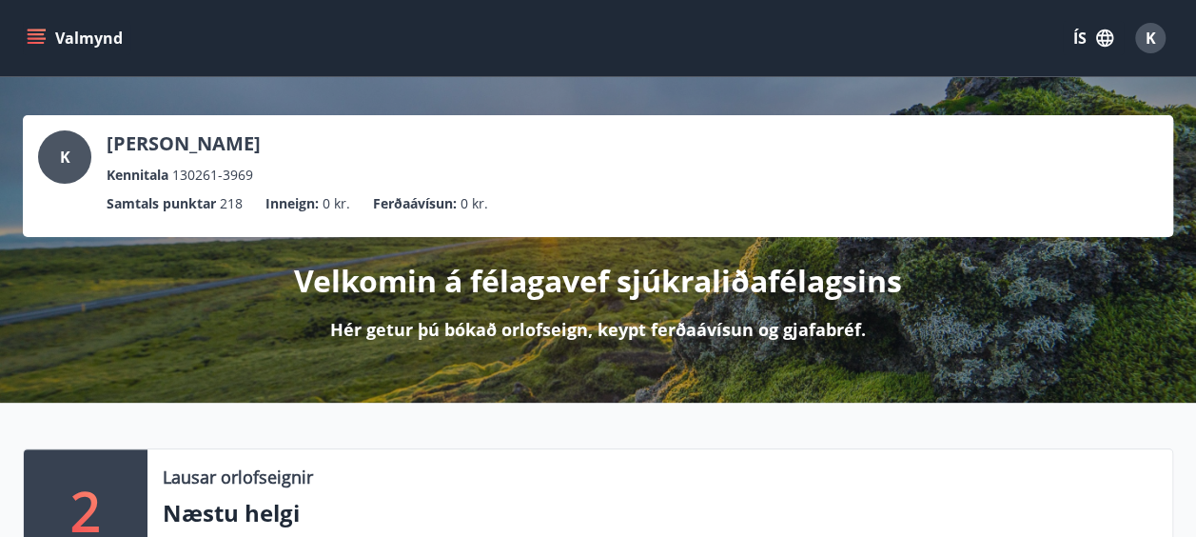
click at [46, 36] on button "Valmynd" at bounding box center [77, 38] width 108 height 34
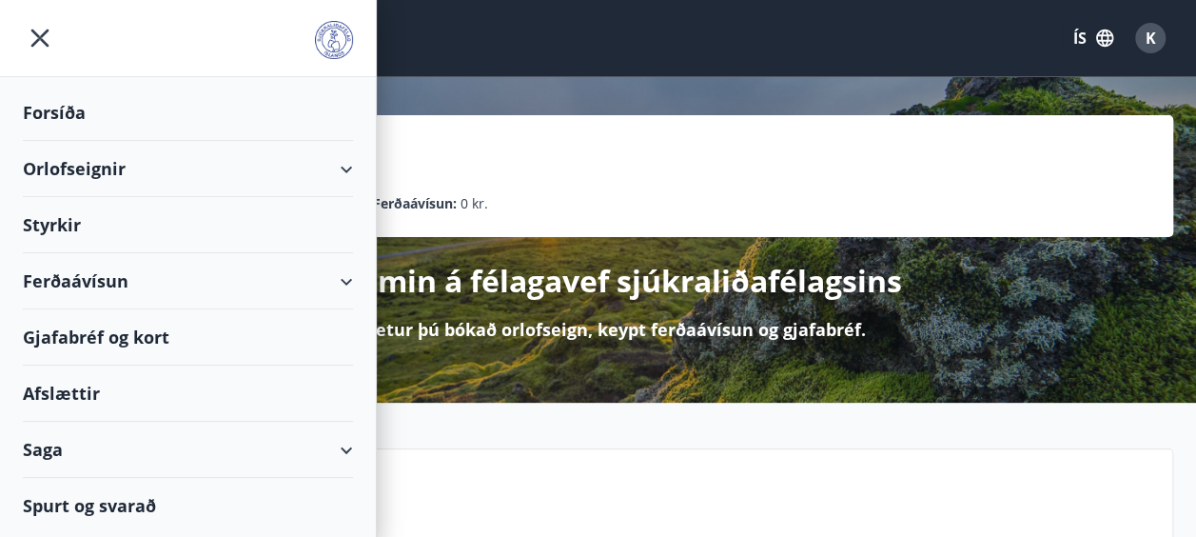
click at [118, 160] on div "Orlofseignir" at bounding box center [188, 169] width 330 height 56
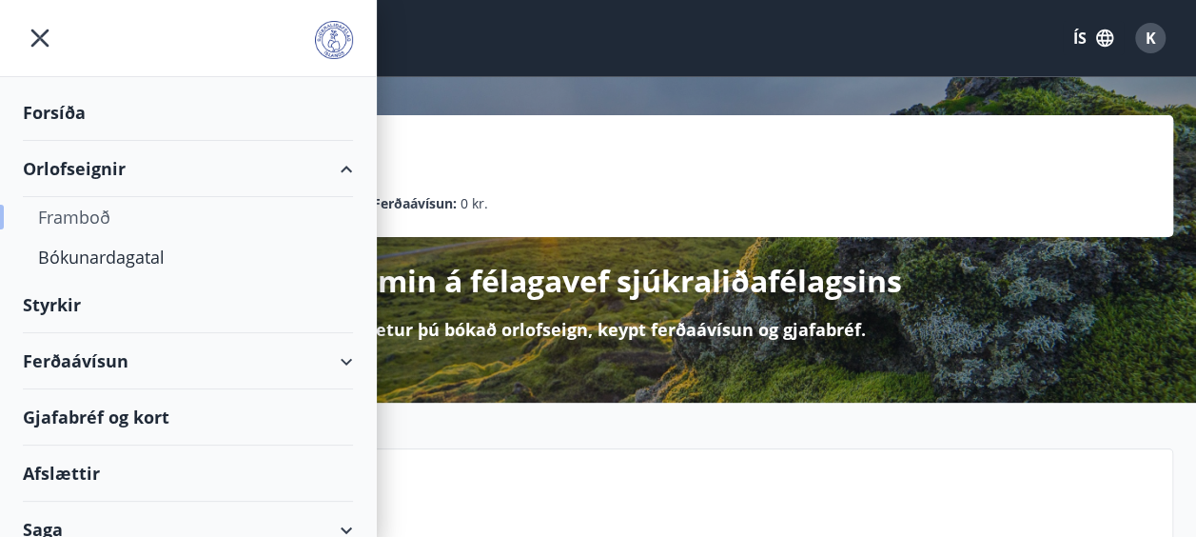
click at [85, 221] on div "Framboð" at bounding box center [188, 217] width 300 height 40
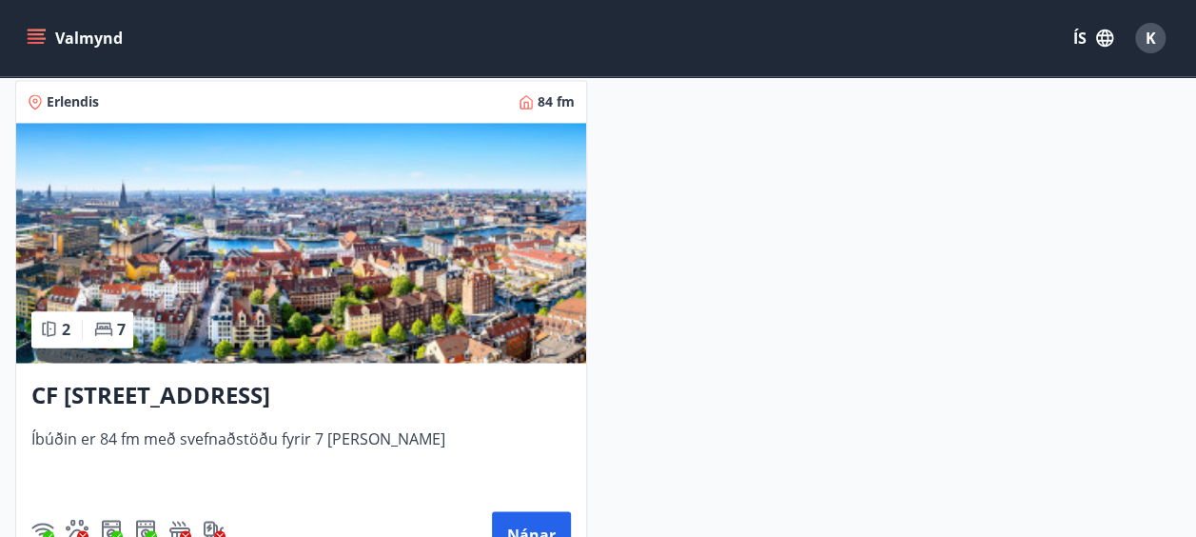
scroll to position [5078, 0]
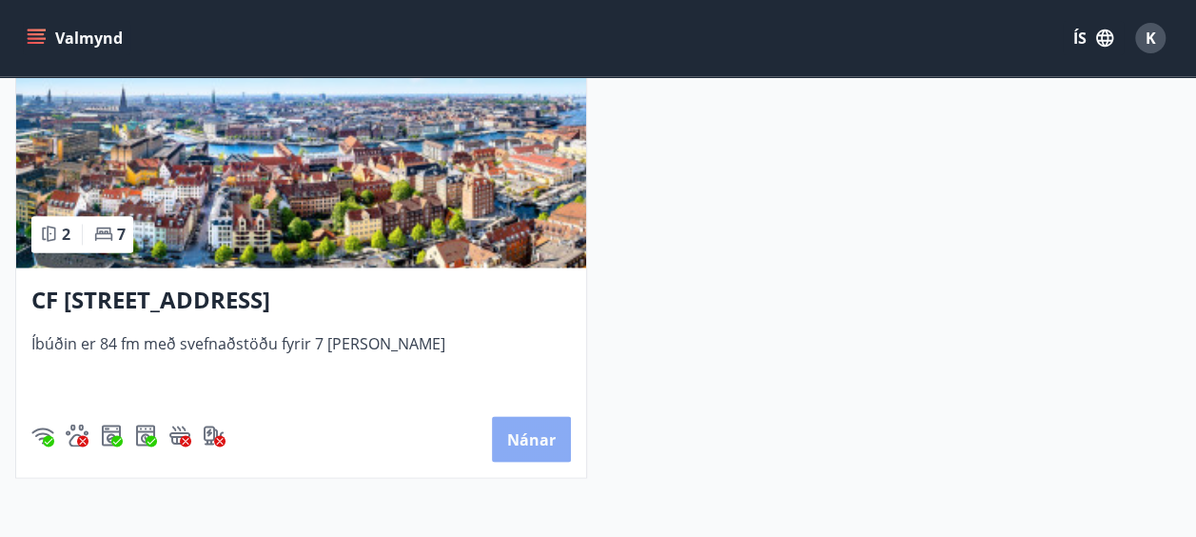
click at [537, 438] on button "Nánar" at bounding box center [531, 439] width 79 height 46
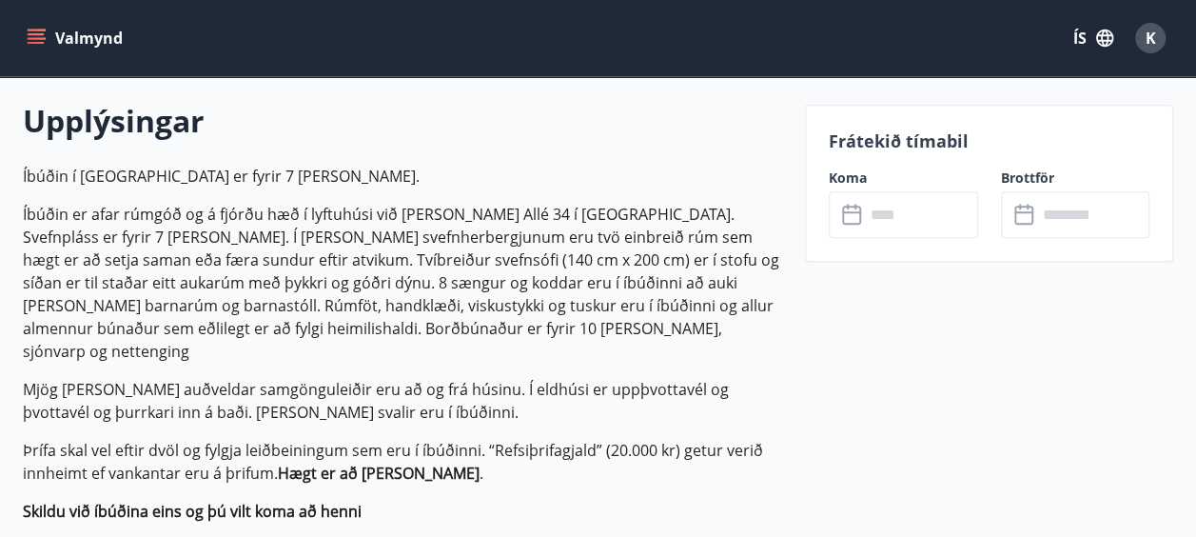
scroll to position [571, 0]
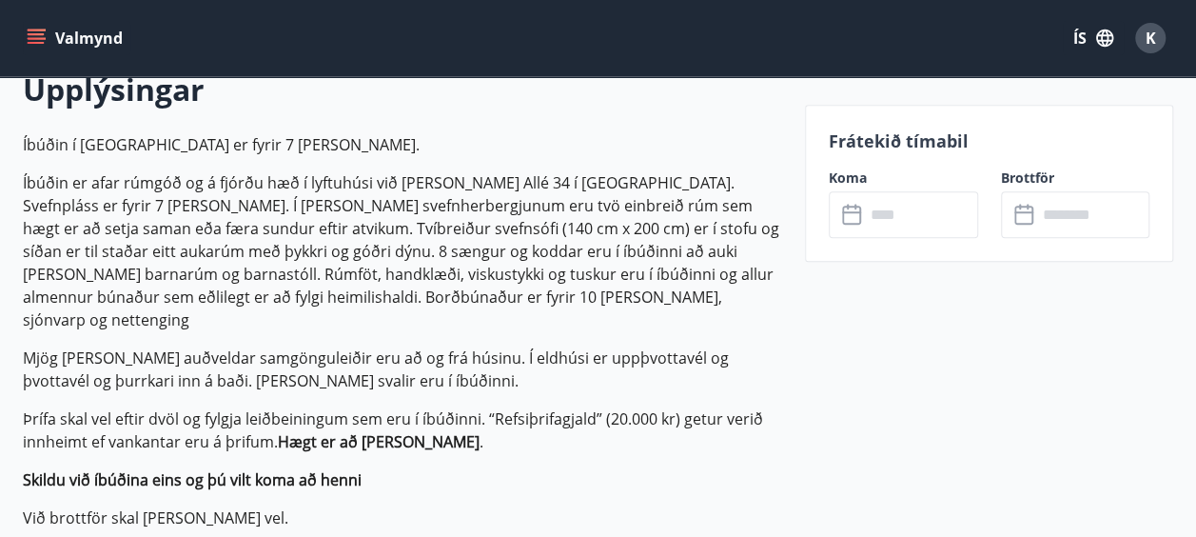
click at [845, 217] on icon at bounding box center [853, 215] width 23 height 23
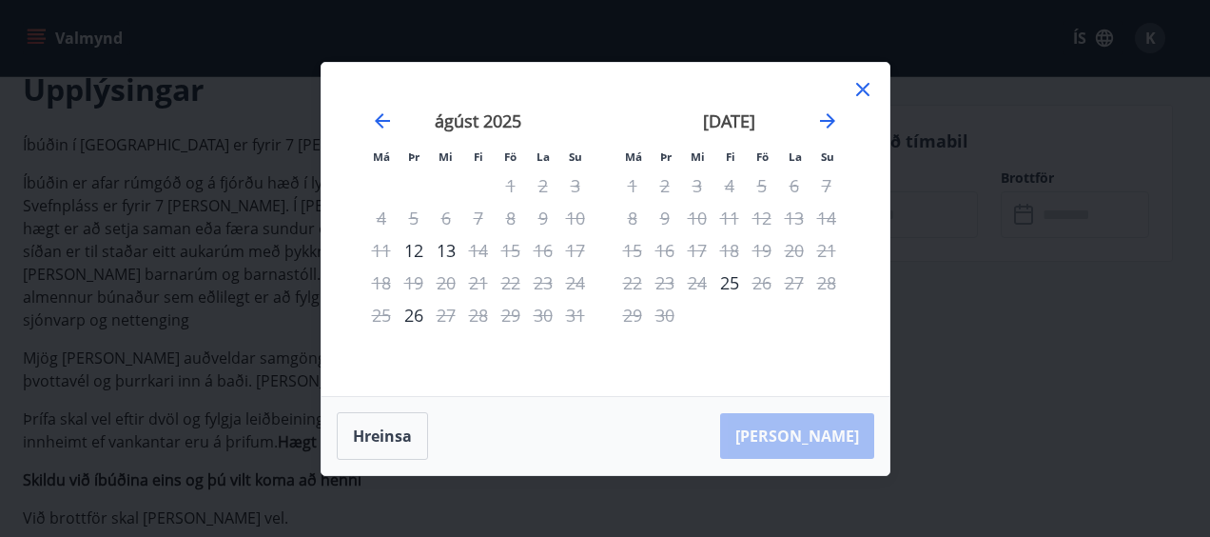
click at [862, 86] on icon at bounding box center [863, 89] width 23 height 23
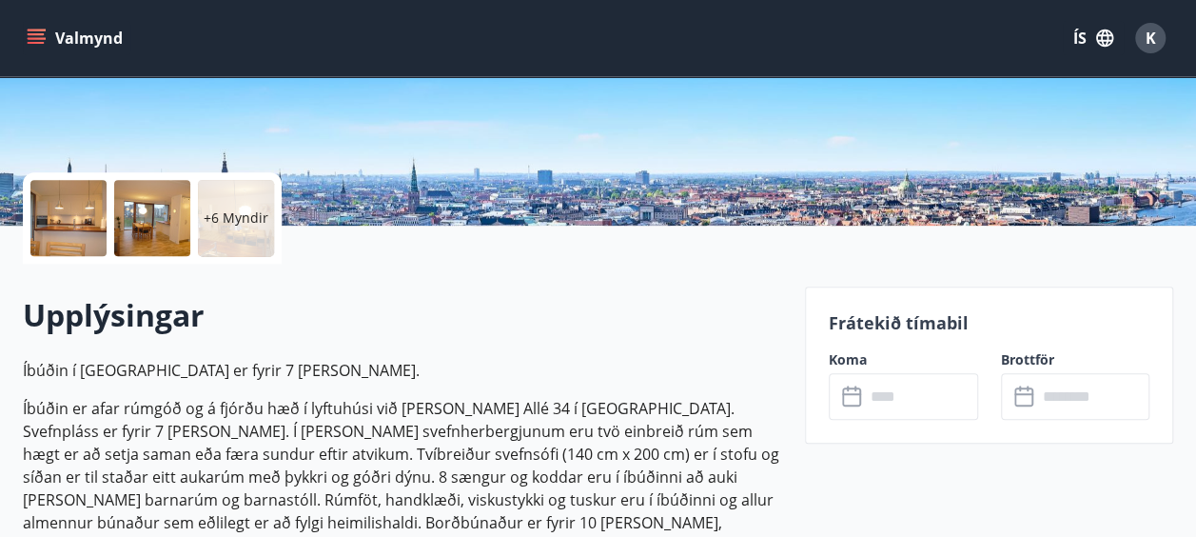
scroll to position [381, 0]
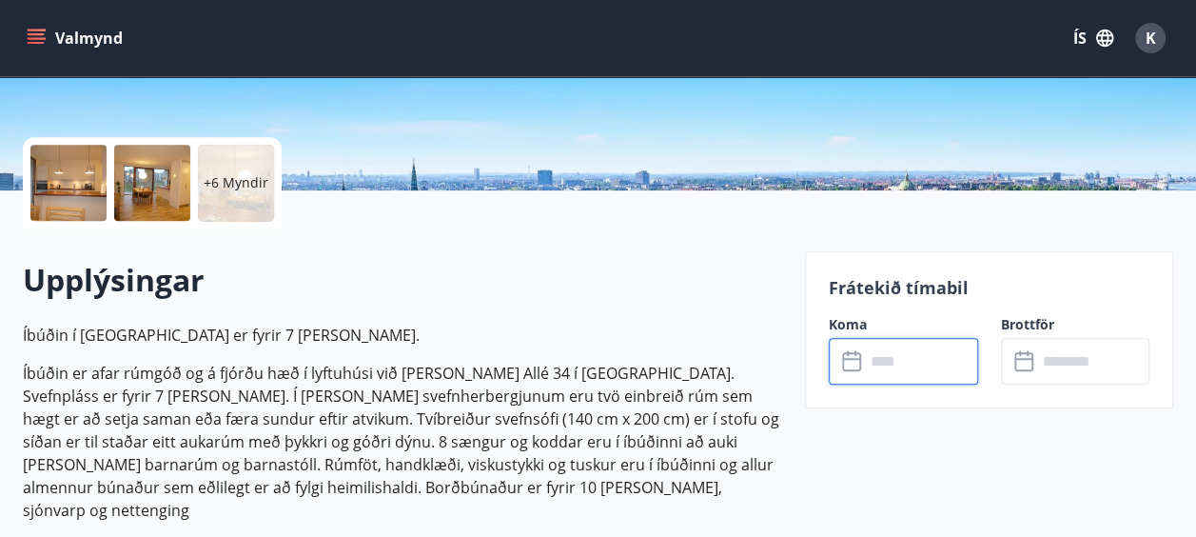
click at [901, 352] on input "text" at bounding box center [921, 361] width 113 height 47
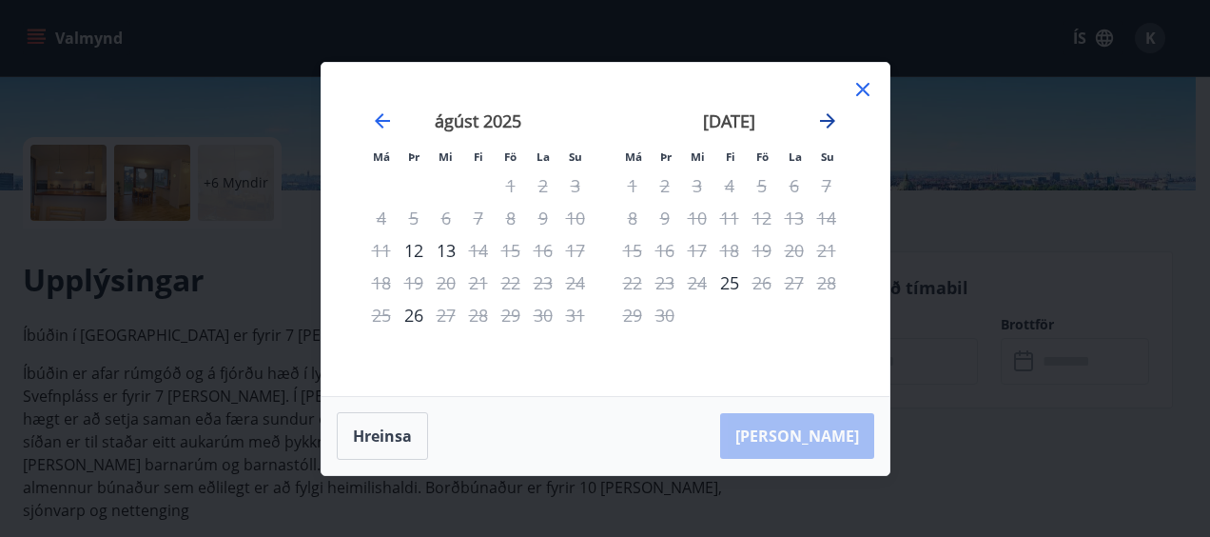
click at [822, 115] on icon "Move forward to switch to the next month." at bounding box center [827, 120] width 23 height 23
click at [820, 115] on icon "Move forward to switch to the next month." at bounding box center [827, 120] width 23 height 23
click at [827, 120] on icon "Move forward to switch to the next month." at bounding box center [827, 120] width 15 height 15
click at [832, 118] on icon "Move forward to switch to the next month." at bounding box center [827, 120] width 15 height 15
click at [820, 120] on icon "Move forward to switch to the next month." at bounding box center [827, 120] width 15 height 15
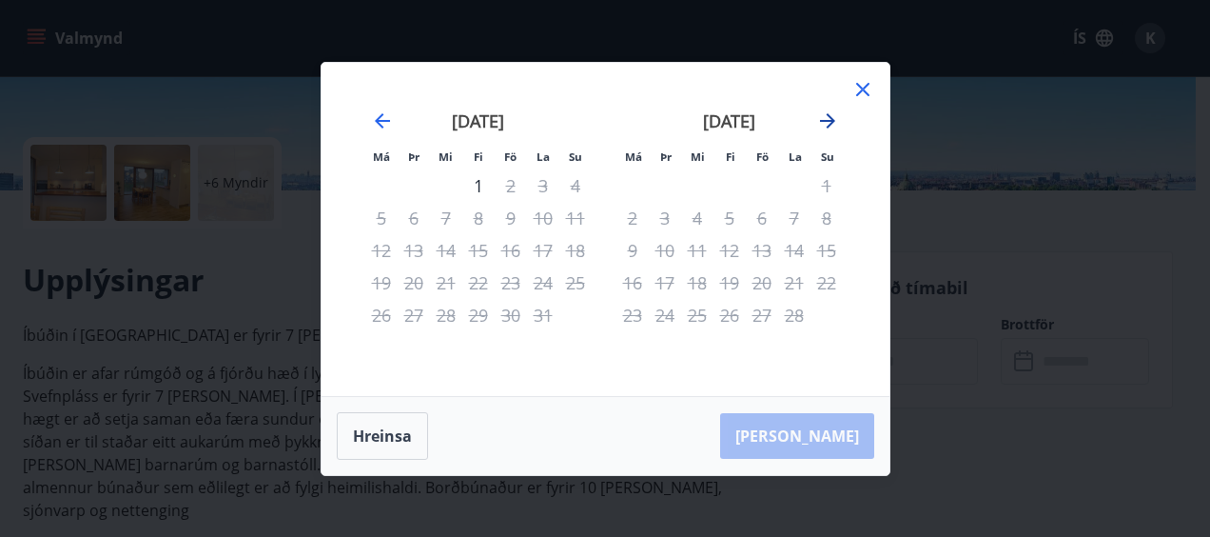
click at [820, 120] on icon "Move forward to switch to the next month." at bounding box center [827, 120] width 15 height 15
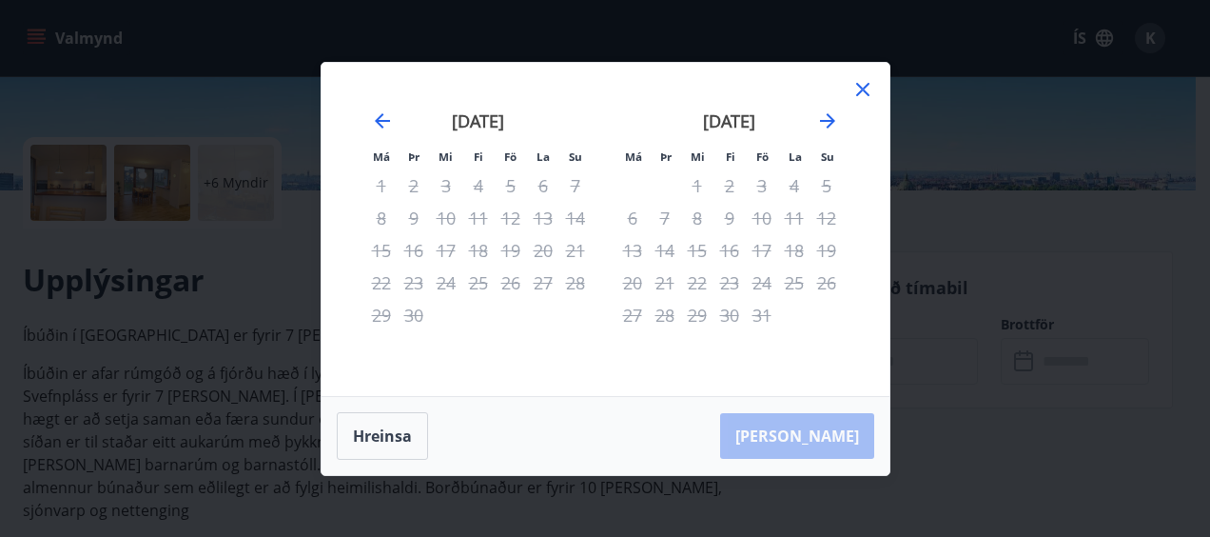
click at [862, 87] on icon at bounding box center [863, 89] width 23 height 23
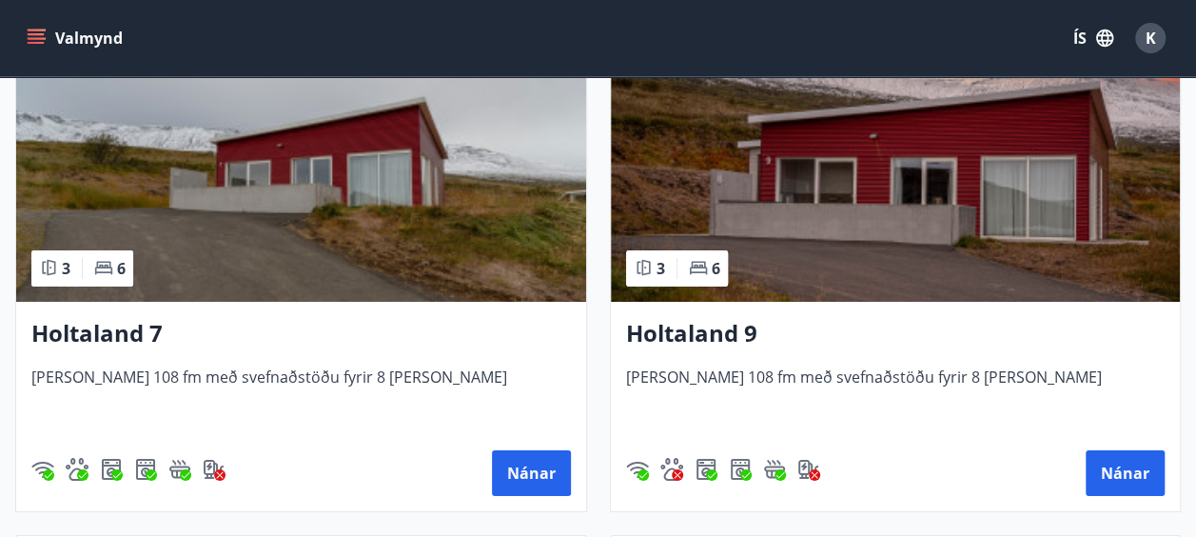
scroll to position [3616, 0]
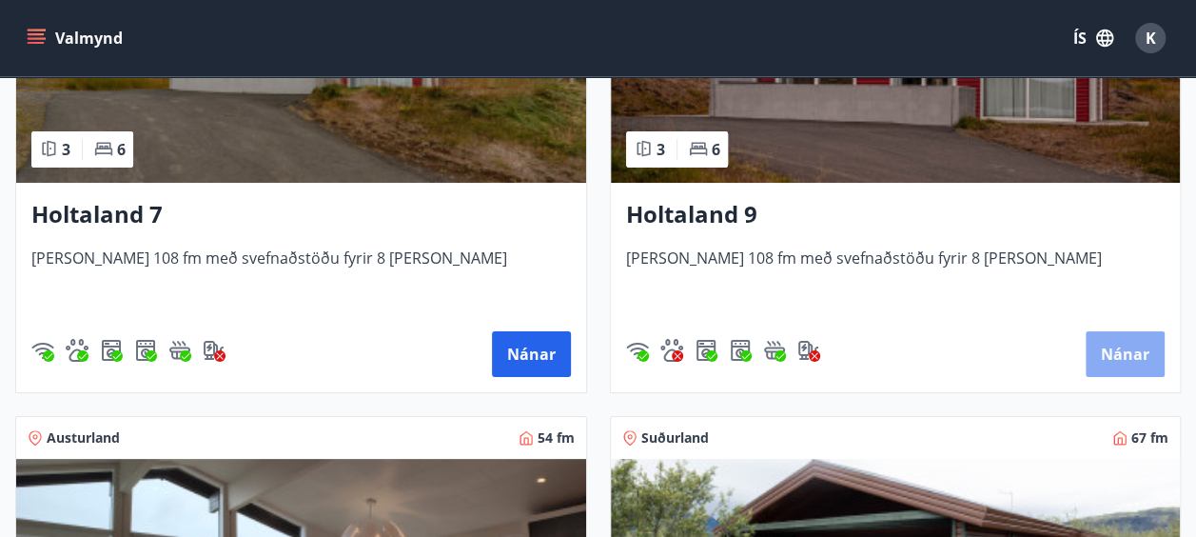
click at [1132, 352] on button "Nánar" at bounding box center [1125, 354] width 79 height 46
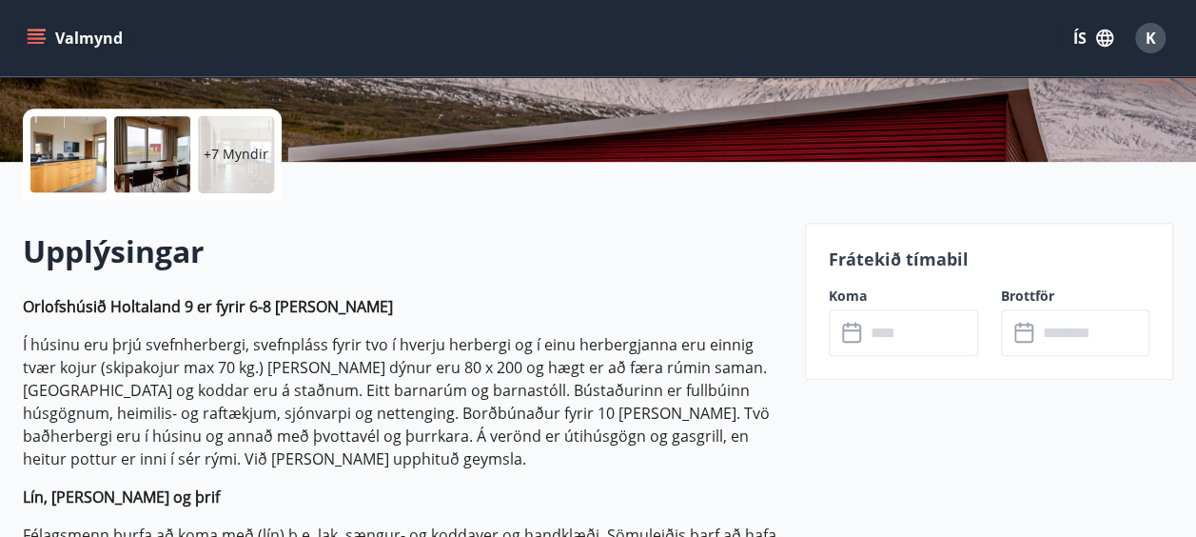
scroll to position [381, 0]
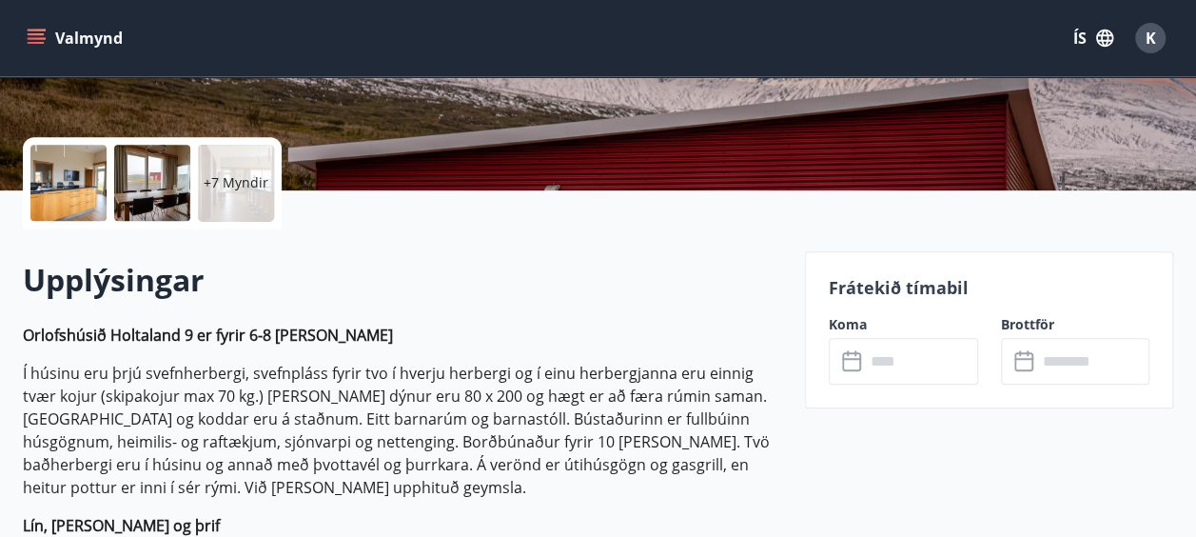
click at [856, 361] on icon at bounding box center [853, 361] width 23 height 23
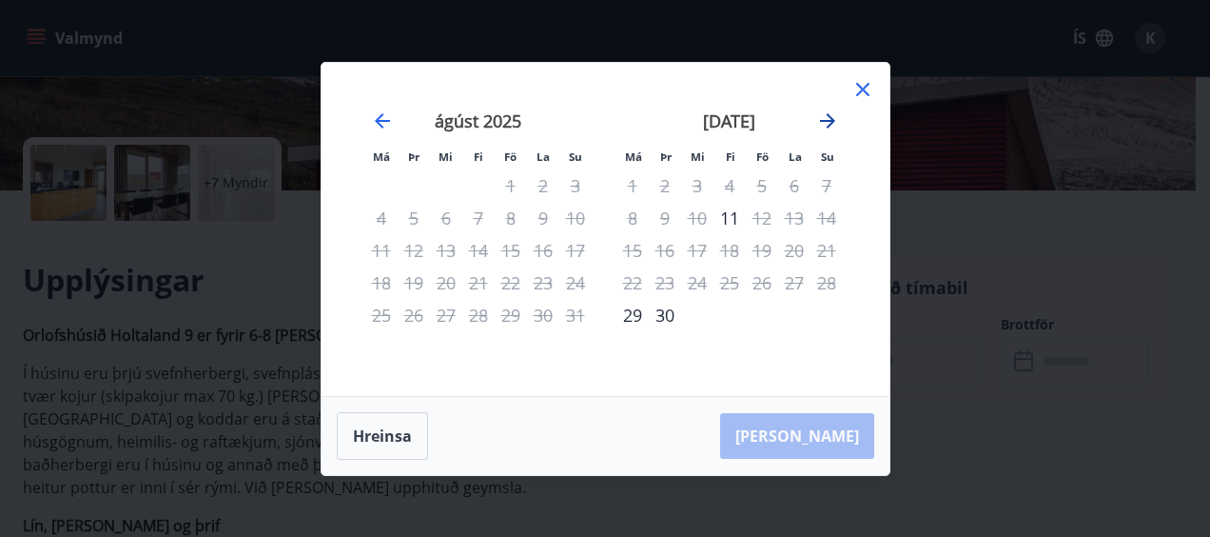
click at [831, 121] on icon "Move forward to switch to the next month." at bounding box center [827, 120] width 15 height 15
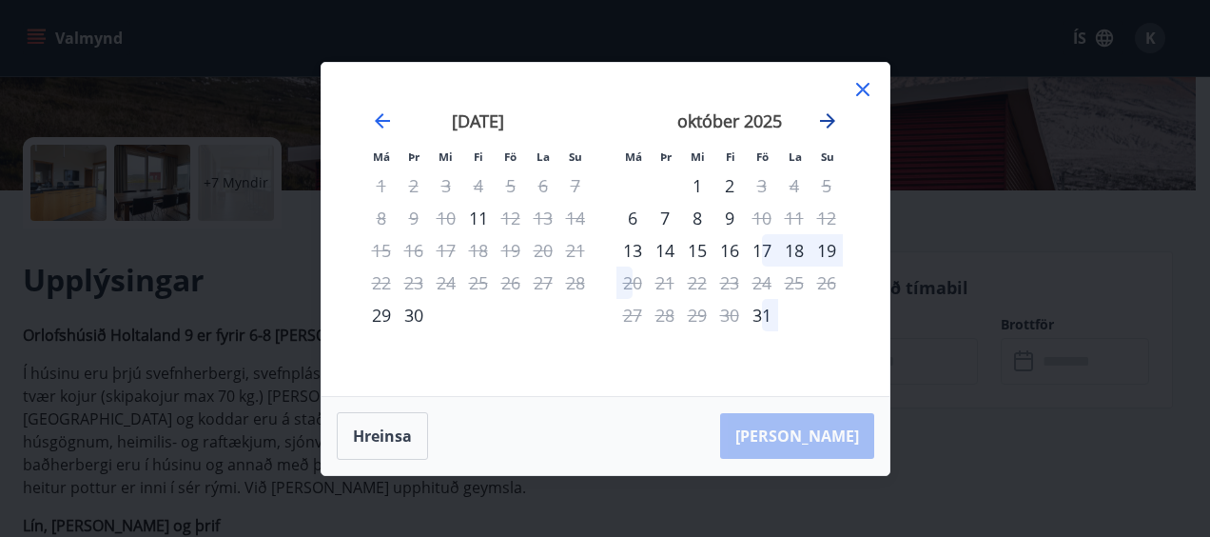
click at [831, 121] on icon "Move forward to switch to the next month." at bounding box center [827, 120] width 15 height 15
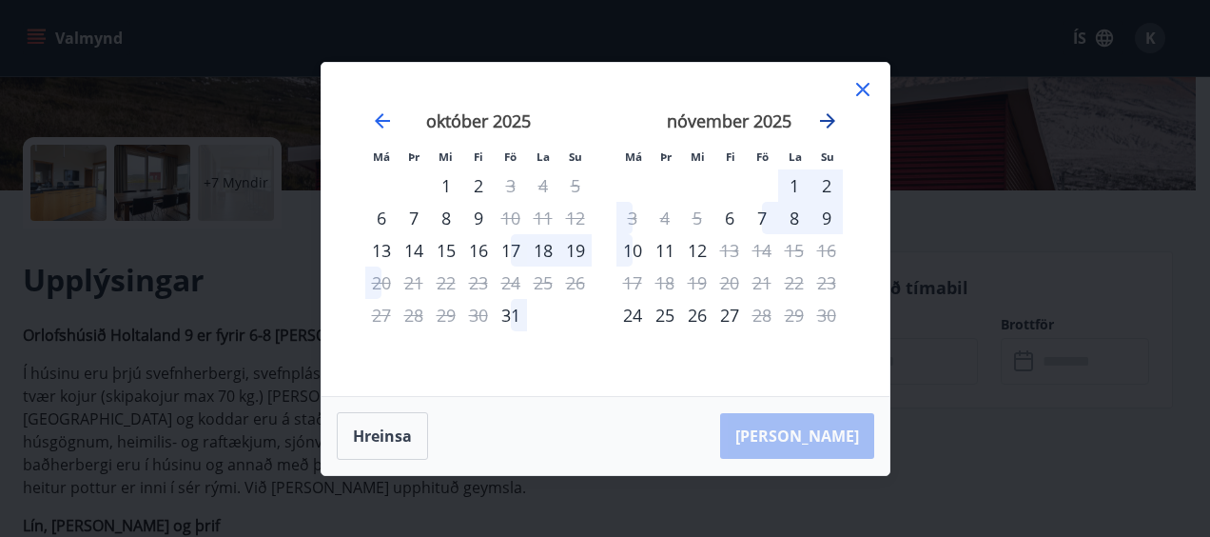
click at [831, 121] on icon "Move forward to switch to the next month." at bounding box center [827, 120] width 15 height 15
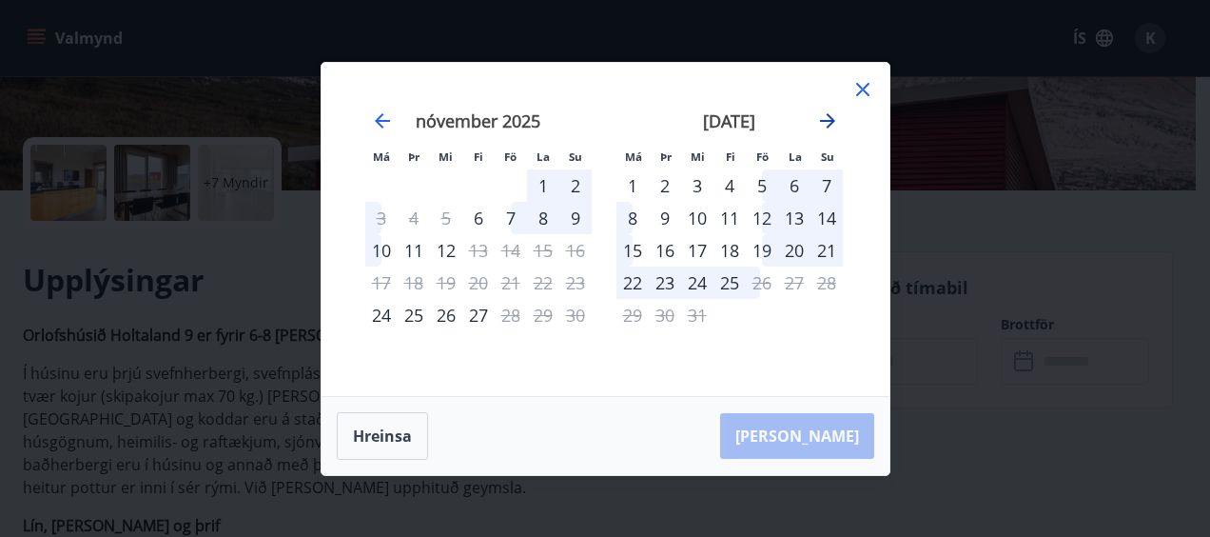
click at [826, 120] on icon "Move forward to switch to the next month." at bounding box center [827, 120] width 15 height 15
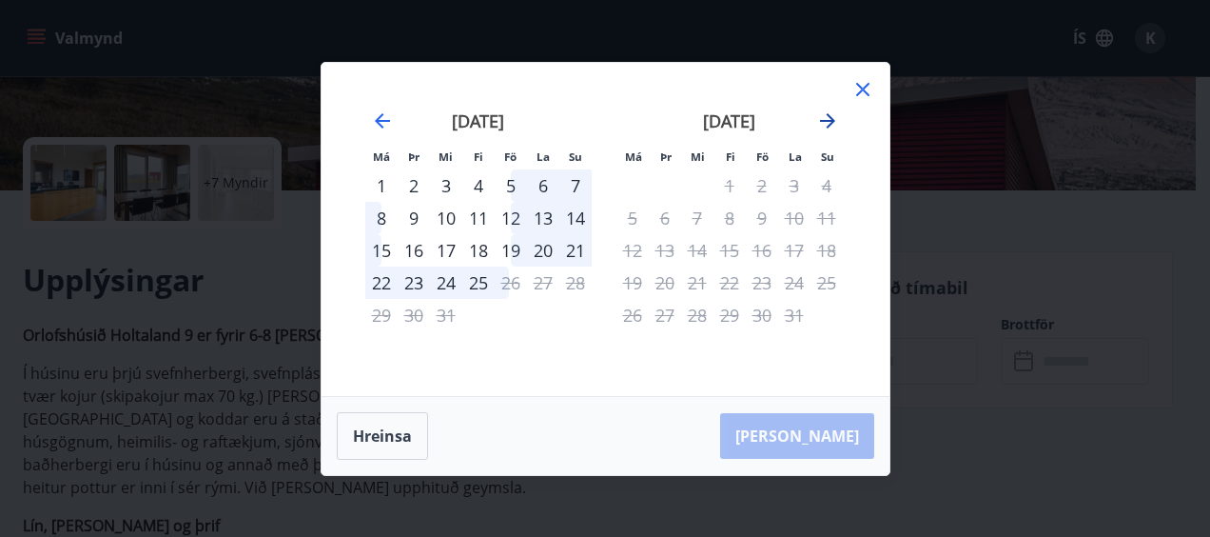
click at [826, 120] on icon "Move forward to switch to the next month." at bounding box center [827, 120] width 15 height 15
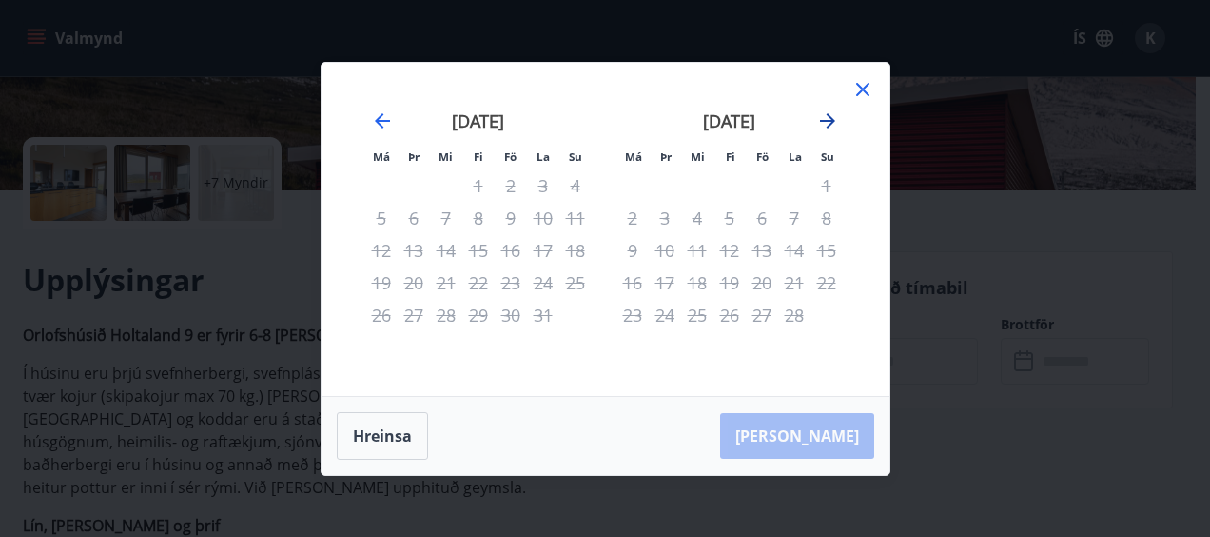
click at [826, 120] on icon "Move forward to switch to the next month." at bounding box center [827, 120] width 15 height 15
click at [862, 84] on icon at bounding box center [863, 89] width 23 height 23
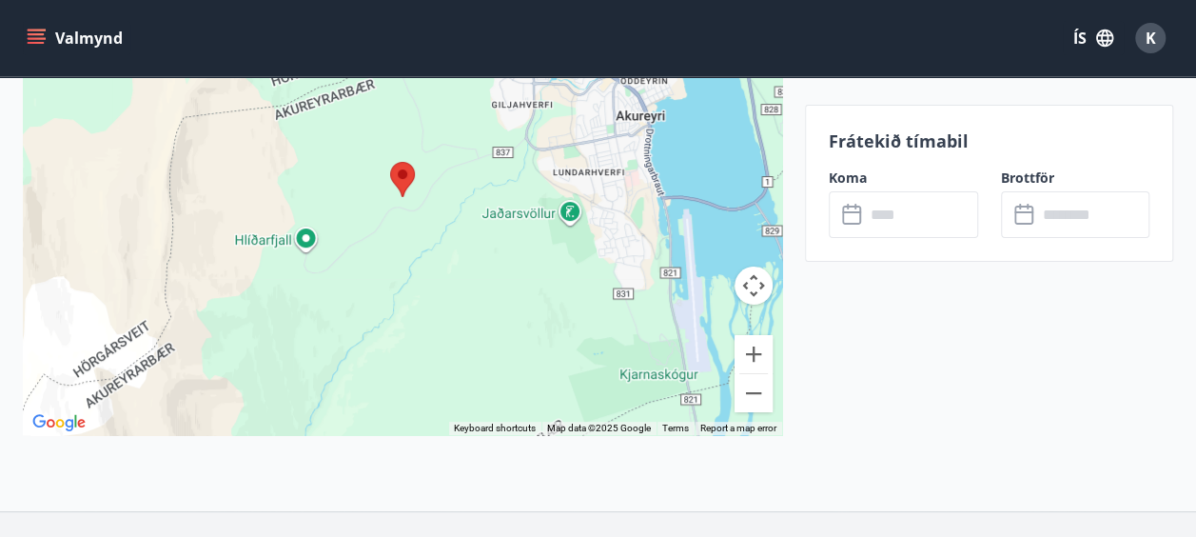
scroll to position [3747, 0]
